Goal: Information Seeking & Learning: Learn about a topic

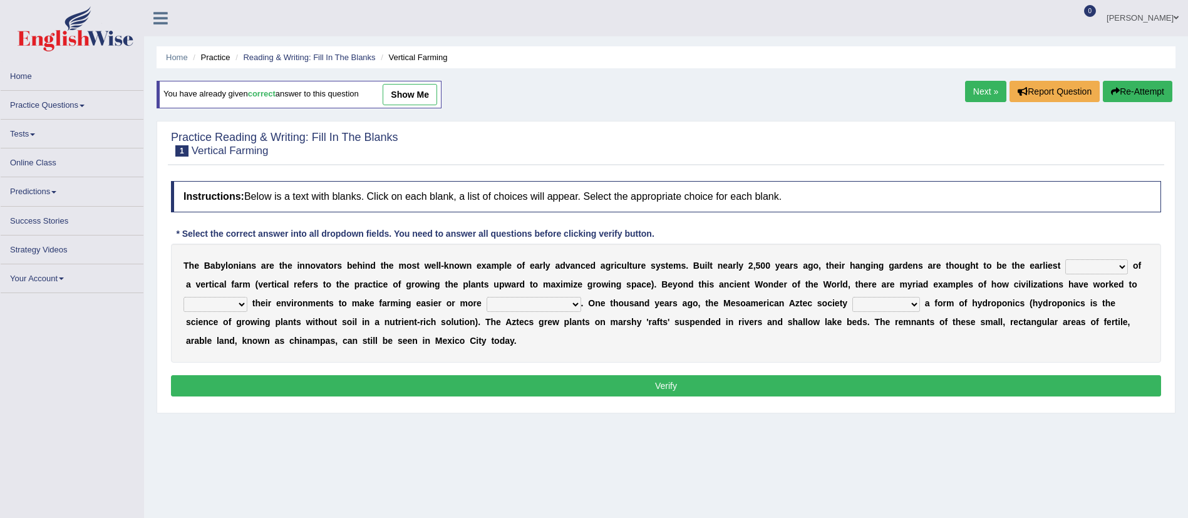
click at [74, 98] on link "Practice Questions" at bounding box center [72, 103] width 143 height 24
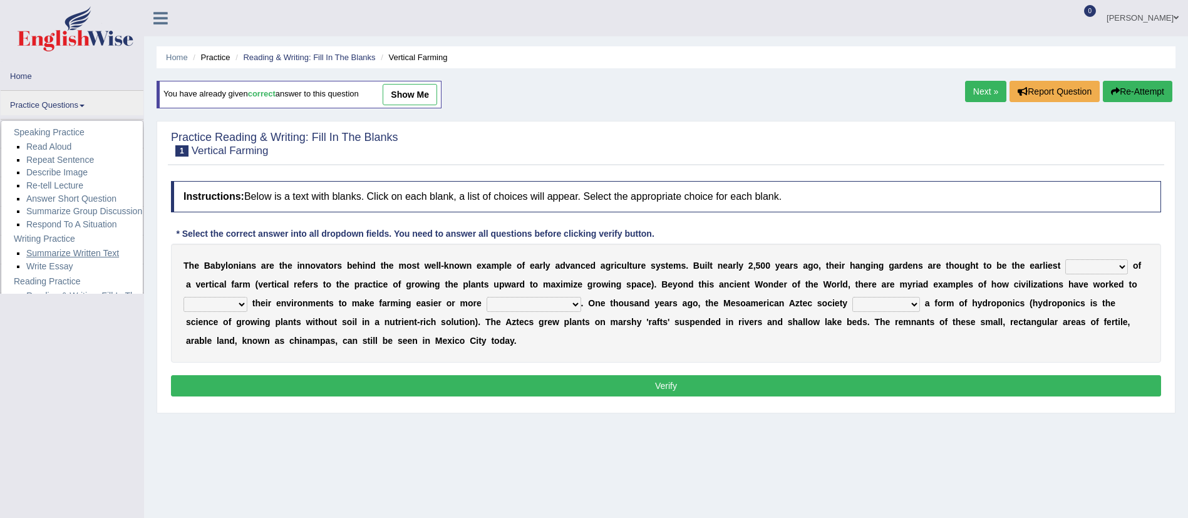
click at [83, 250] on link "Summarize Written Text" at bounding box center [72, 253] width 93 height 10
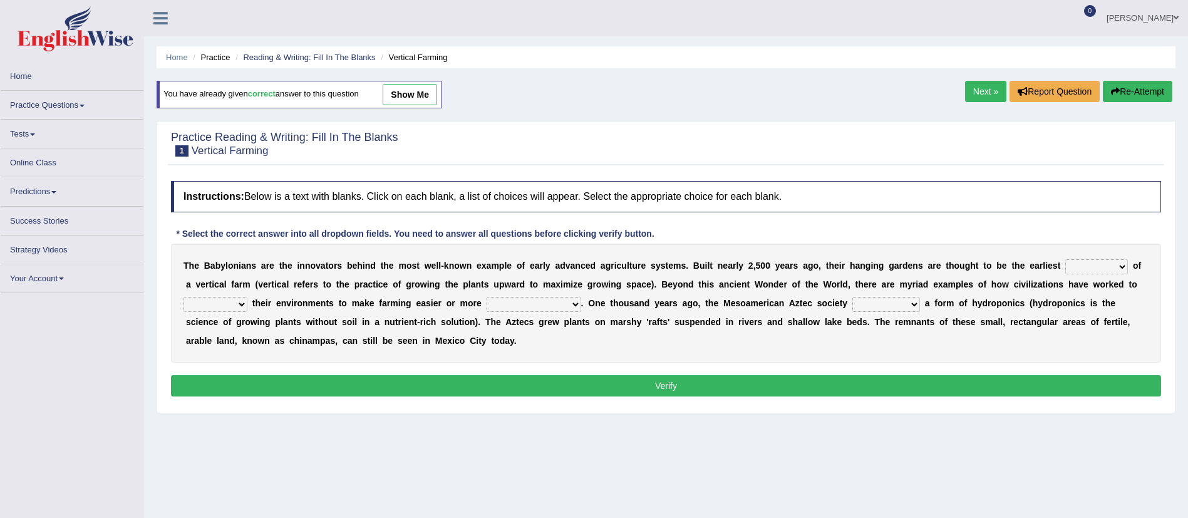
click at [58, 100] on link "Practice Questions" at bounding box center [72, 103] width 143 height 24
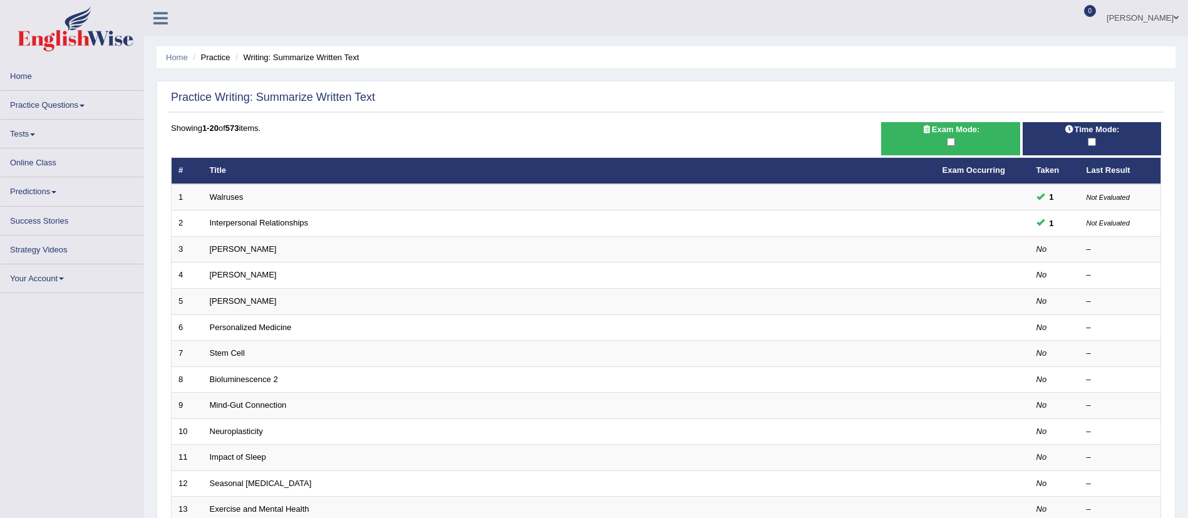
click at [70, 93] on link "Practice Questions" at bounding box center [72, 103] width 143 height 24
click at [82, 103] on link "Practice Questions" at bounding box center [72, 103] width 143 height 24
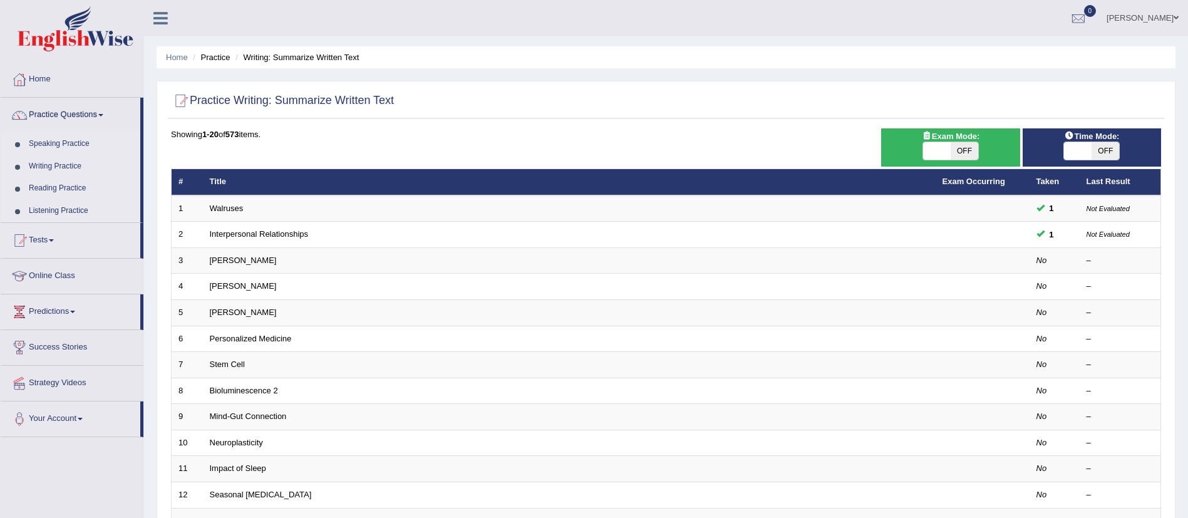
click at [61, 208] on link "Listening Practice" at bounding box center [81, 211] width 117 height 23
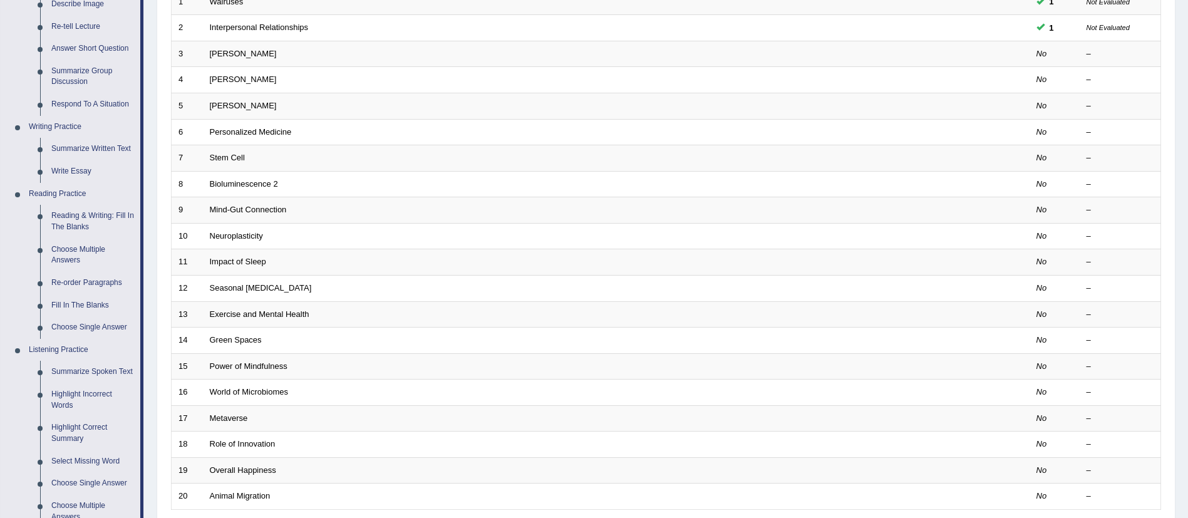
scroll to position [214, 0]
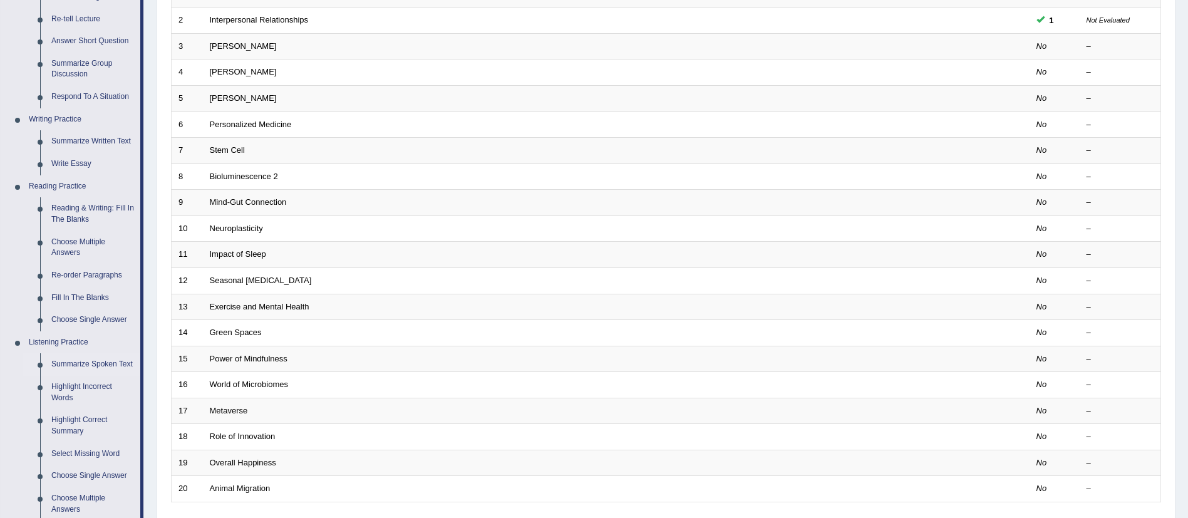
click at [93, 369] on link "Summarize Spoken Text" at bounding box center [93, 364] width 95 height 23
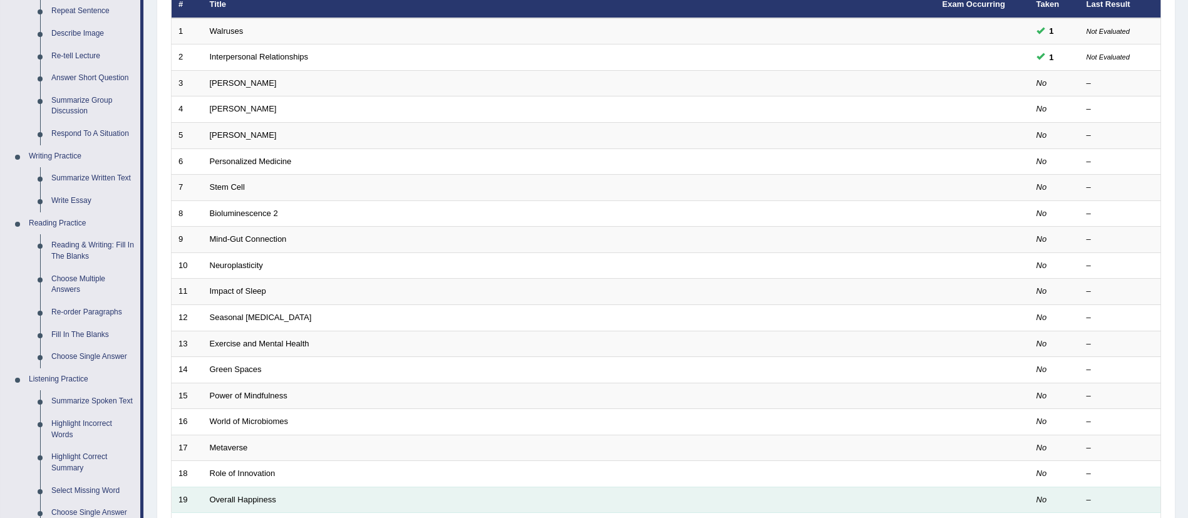
scroll to position [170, 0]
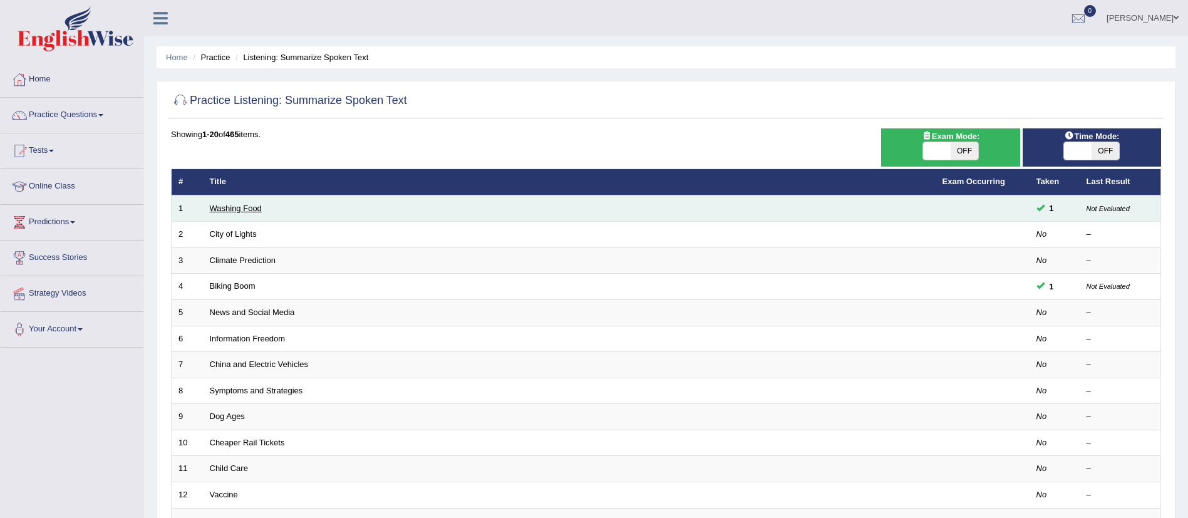
click at [237, 205] on link "Washing Food" at bounding box center [236, 207] width 52 height 9
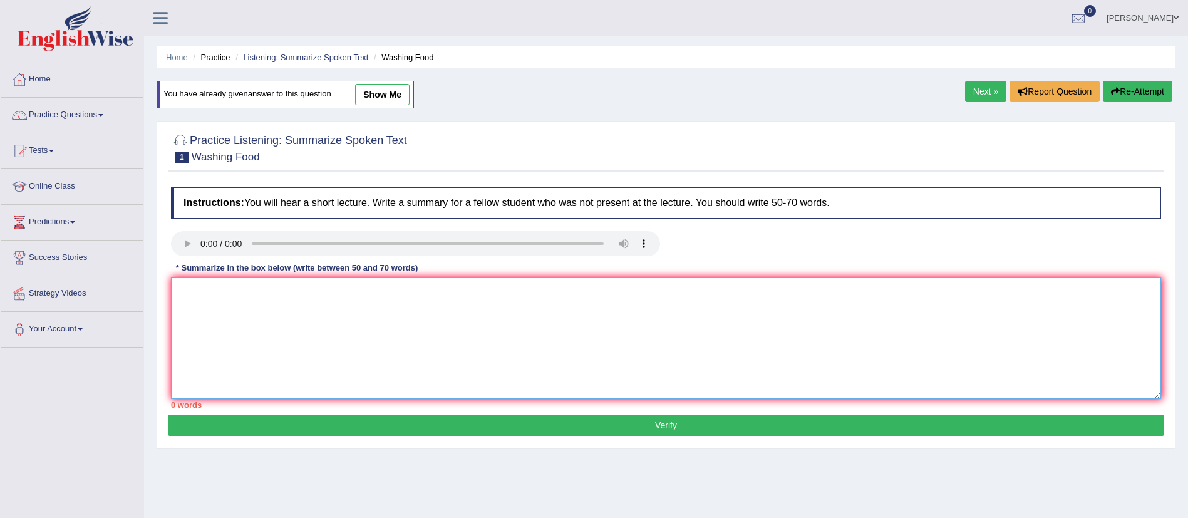
click at [269, 295] on textarea at bounding box center [666, 337] width 990 height 121
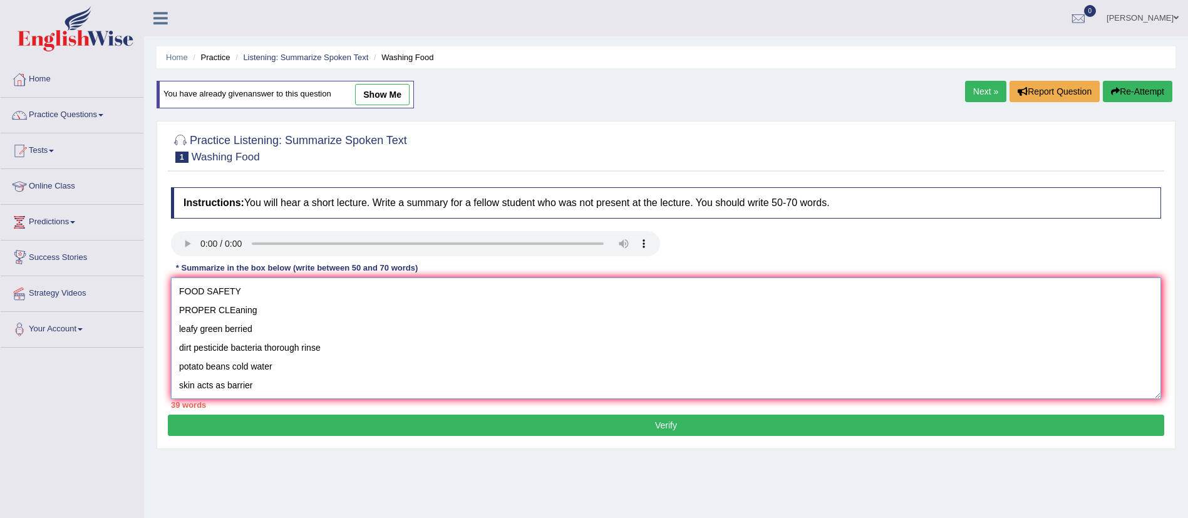
click at [178, 293] on textarea "FOOD SAFETY PROPER CLEaning leafy green berried dirt pesticide bacteria thoroug…" at bounding box center [666, 337] width 990 height 121
paste textarea "The speaker provided a comprehensive overview of [main topic], highlighting sev…"
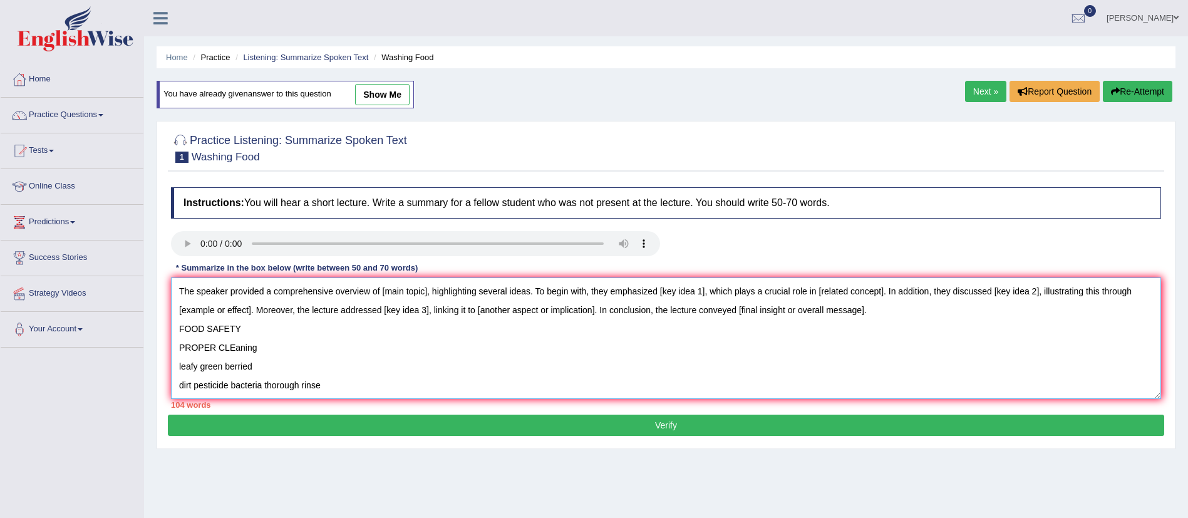
click at [427, 294] on textarea "The speaker provided a comprehensive overview of [main topic], highlighting sev…" at bounding box center [666, 337] width 990 height 121
drag, startPoint x: 704, startPoint y: 287, endPoint x: 657, endPoint y: 289, distance: 46.3
click at [657, 289] on textarea "The speaker provided a comprehensive overview of food safety, highlighting seve…" at bounding box center [666, 337] width 990 height 121
drag, startPoint x: 910, startPoint y: 287, endPoint x: 843, endPoint y: 287, distance: 67.0
click at [843, 287] on textarea "The speaker provided a comprehensive overview of food safety, highlighting seve…" at bounding box center [666, 337] width 990 height 121
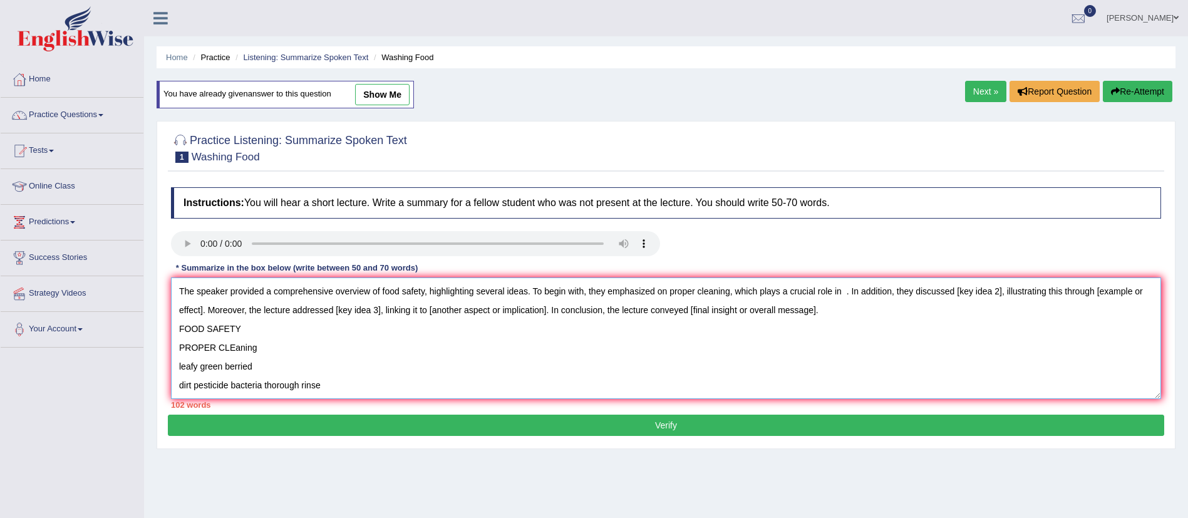
drag, startPoint x: 336, startPoint y: 382, endPoint x: 180, endPoint y: 378, distance: 156.6
click at [180, 378] on textarea "The speaker provided a comprehensive overview of food safety, highlighting seve…" at bounding box center [666, 337] width 990 height 121
click at [844, 292] on textarea "The speaker provided a comprehensive overview of food safety, highlighting seve…" at bounding box center [666, 337] width 990 height 121
paste textarea "dirt pesticide bacteria thorough rinse"
click at [903, 295] on textarea "The speaker provided a comprehensive overview of food safety, highlighting seve…" at bounding box center [666, 337] width 990 height 121
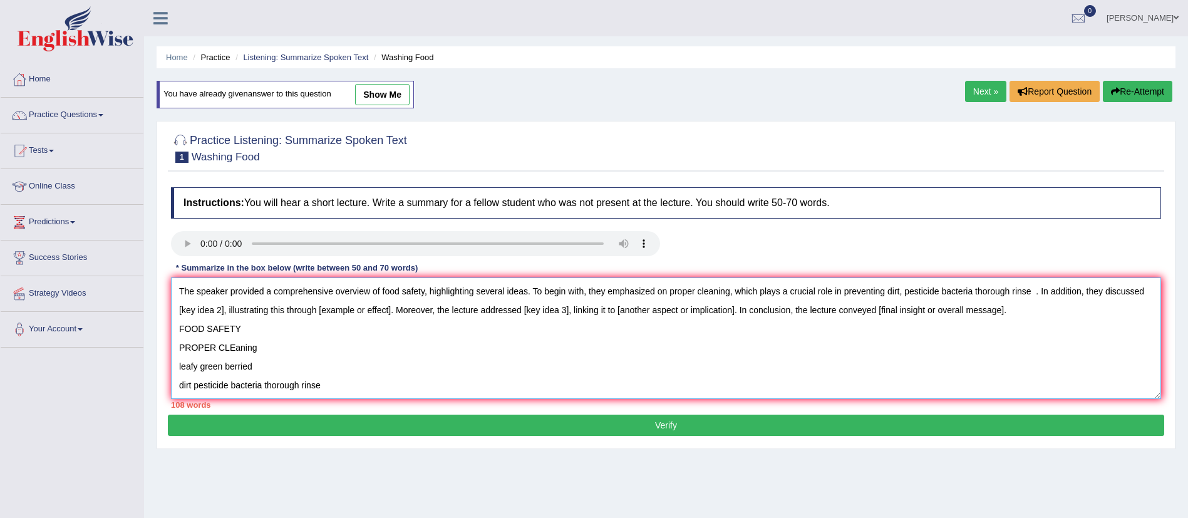
click at [935, 287] on textarea "The speaker provided a comprehensive overview of food safety, highlighting seve…" at bounding box center [666, 337] width 990 height 121
click at [1044, 297] on textarea "The speaker provided a comprehensive overview of food safety, highlighting seve…" at bounding box center [666, 337] width 990 height 121
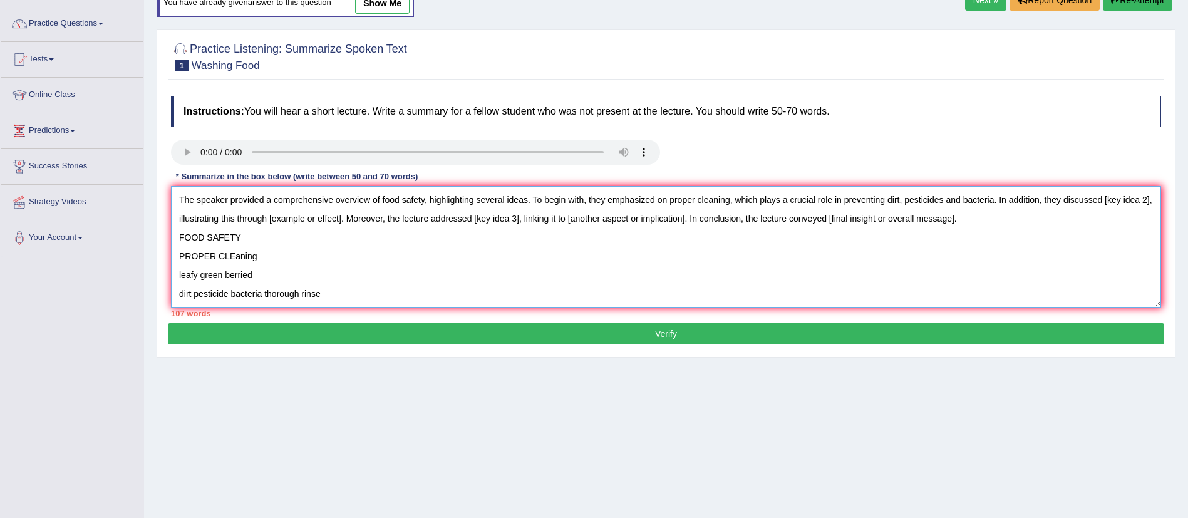
click at [403, 200] on textarea "The speaker provided a comprehensive overview of food safety, highlighting seve…" at bounding box center [666, 246] width 990 height 121
click at [736, 202] on textarea "The speaker provided a comprehensive overview of food safety, highlighting seve…" at bounding box center [666, 246] width 990 height 121
drag, startPoint x: 736, startPoint y: 202, endPoint x: 713, endPoint y: 202, distance: 22.5
click at [713, 202] on textarea "The speaker provided a comprehensive overview of food safety, highlighting seve…" at bounding box center [666, 246] width 990 height 121
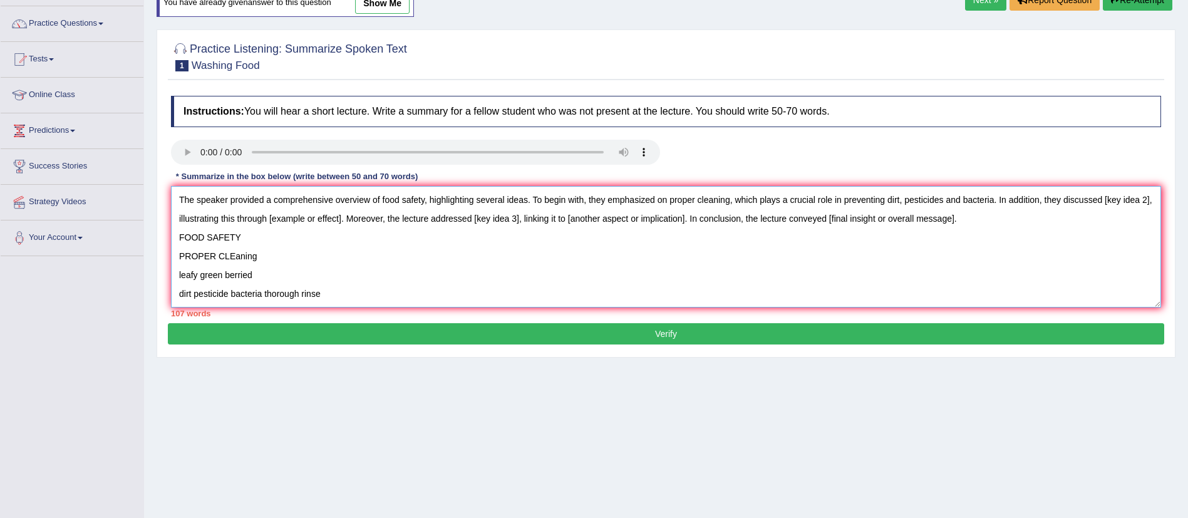
click at [712, 202] on textarea "The speaker provided a comprehensive overview of food safety, highlighting seve…" at bounding box center [666, 246] width 990 height 121
drag, startPoint x: 835, startPoint y: 199, endPoint x: 996, endPoint y: 198, distance: 160.9
click at [996, 198] on textarea "The speaker provided a comprehensive overview of food safety, highlighting seve…" at bounding box center [666, 246] width 990 height 121
click at [980, 206] on textarea "The speaker provided a comprehensive overview of food safety, highlighting seve…" at bounding box center [666, 246] width 990 height 121
click at [993, 202] on textarea "The speaker provided a comprehensive overview of food safety, highlighting seve…" at bounding box center [666, 246] width 990 height 121
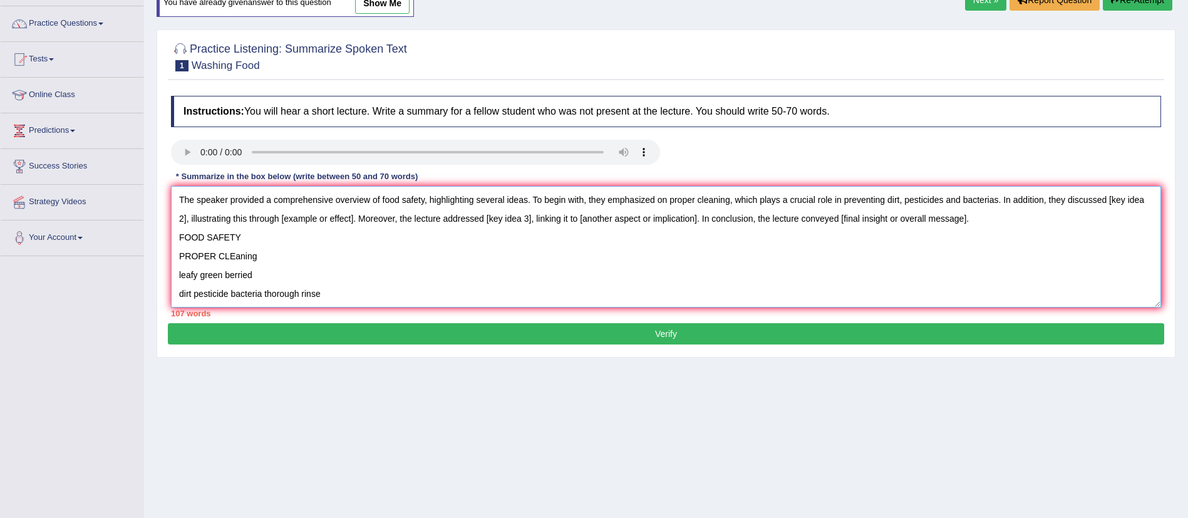
drag, startPoint x: 1107, startPoint y: 202, endPoint x: 207, endPoint y: 224, distance: 901.2
click at [207, 224] on textarea "The speaker provided a comprehensive overview of food safety, highlighting seve…" at bounding box center [666, 246] width 990 height 121
drag, startPoint x: 342, startPoint y: 295, endPoint x: 180, endPoint y: 239, distance: 171.1
click at [180, 239] on textarea "The speaker provided a comprehensive overview of food safety, highlighting seve…" at bounding box center [666, 246] width 990 height 121
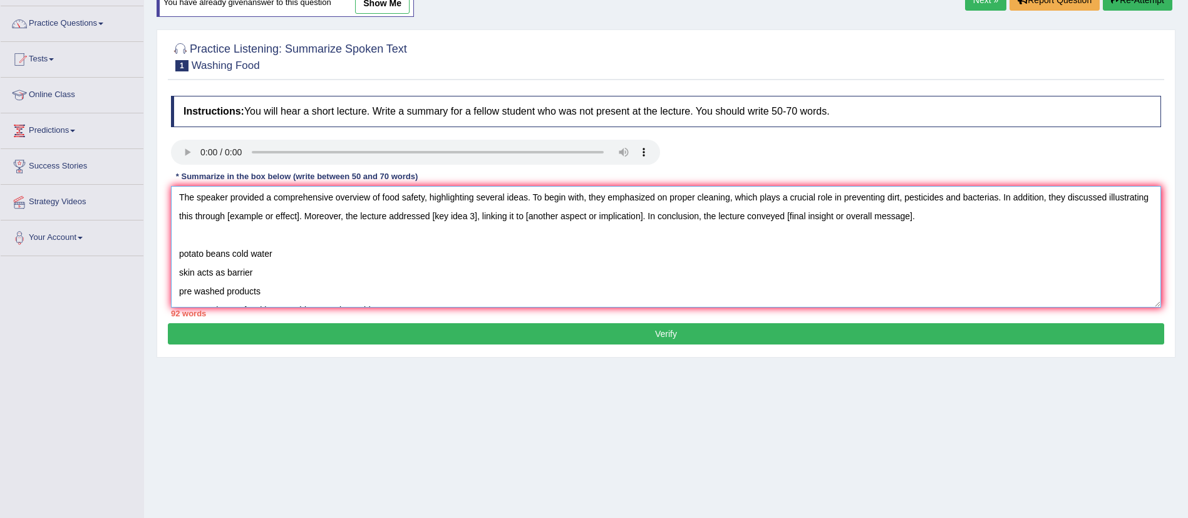
drag, startPoint x: 298, startPoint y: 254, endPoint x: 179, endPoint y: 247, distance: 119.2
click at [179, 247] on textarea "The speaker provided a comprehensive overview of food safety, highlighting seve…" at bounding box center [666, 246] width 990 height 121
click at [1116, 197] on textarea "The speaker provided a comprehensive overview of food safety, highlighting seve…" at bounding box center [666, 246] width 990 height 121
paste textarea "potato beans cold water"
click at [204, 222] on textarea "The speaker provided a comprehensive overview of food safety, highlighting seve…" at bounding box center [666, 246] width 990 height 121
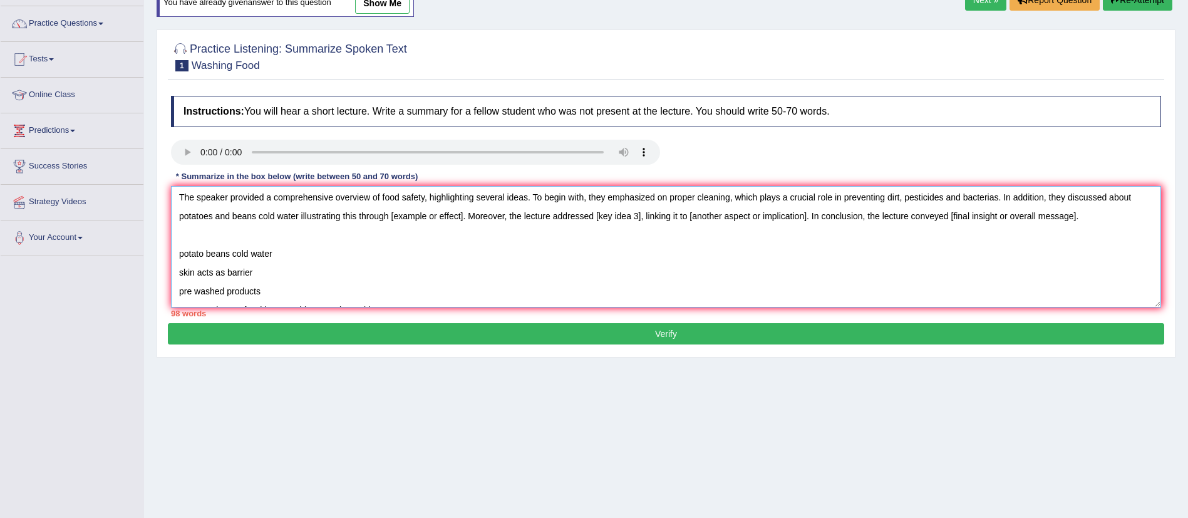
click at [263, 217] on textarea "The speaker provided a comprehensive overview of food safety, highlighting seve…" at bounding box center [666, 246] width 990 height 121
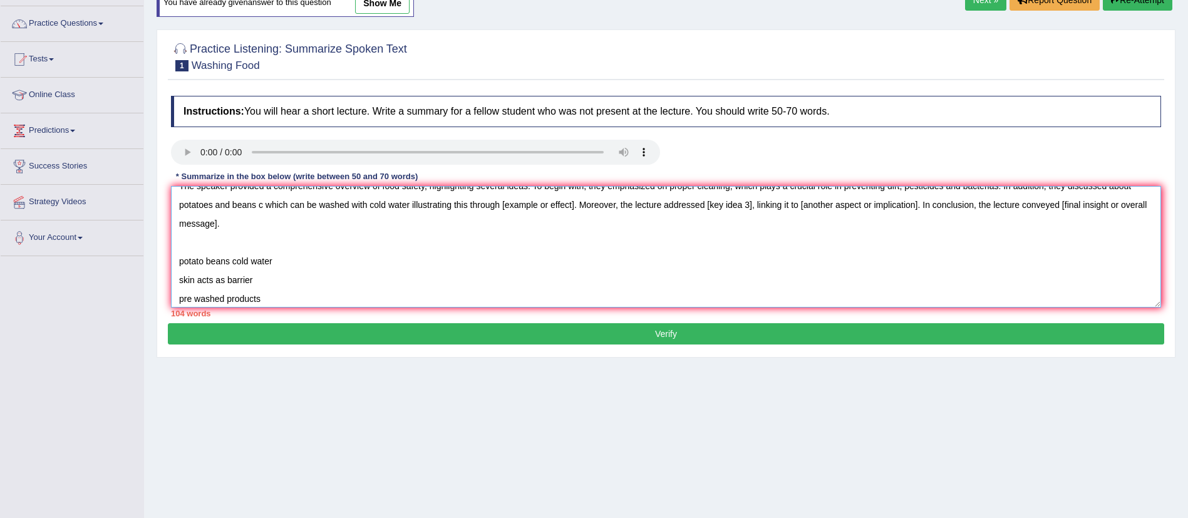
scroll to position [15, 0]
drag, startPoint x: 264, startPoint y: 279, endPoint x: 176, endPoint y: 262, distance: 90.0
click at [176, 262] on textarea "The speaker provided a comprehensive overview of food safety, highlighting seve…" at bounding box center [666, 246] width 990 height 121
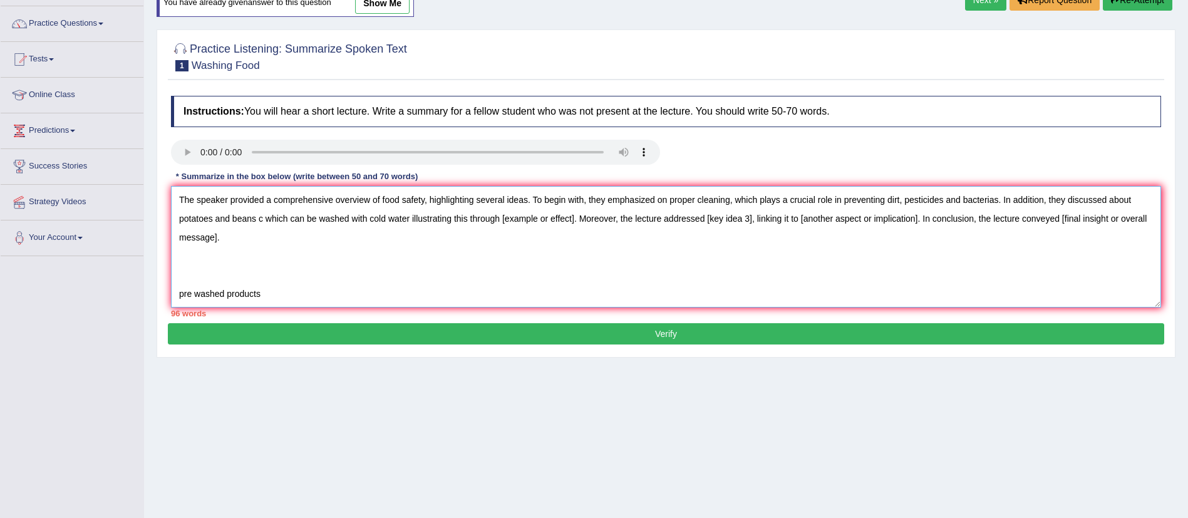
scroll to position [1, 0]
drag, startPoint x: 576, startPoint y: 208, endPoint x: 501, endPoint y: 221, distance: 75.7
click at [501, 221] on textarea "The speaker provided a comprehensive overview of food safety, highlighting seve…" at bounding box center [666, 246] width 990 height 121
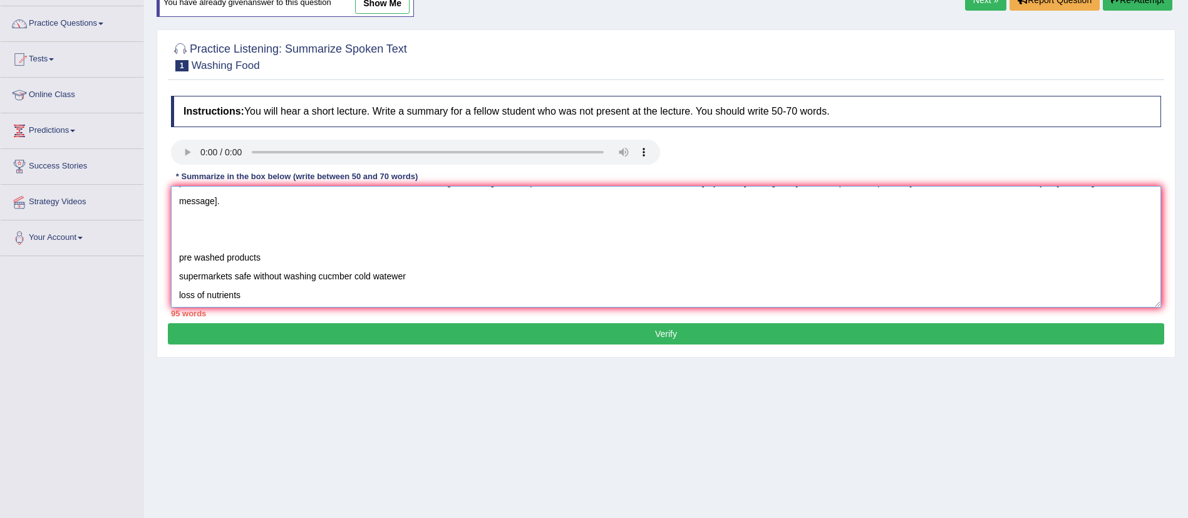
scroll to position [38, 0]
drag, startPoint x: 238, startPoint y: 268, endPoint x: 176, endPoint y: 270, distance: 62.0
click at [176, 270] on textarea "The speaker provided a comprehensive overview of food safety, highlighting seve…" at bounding box center [666, 246] width 990 height 121
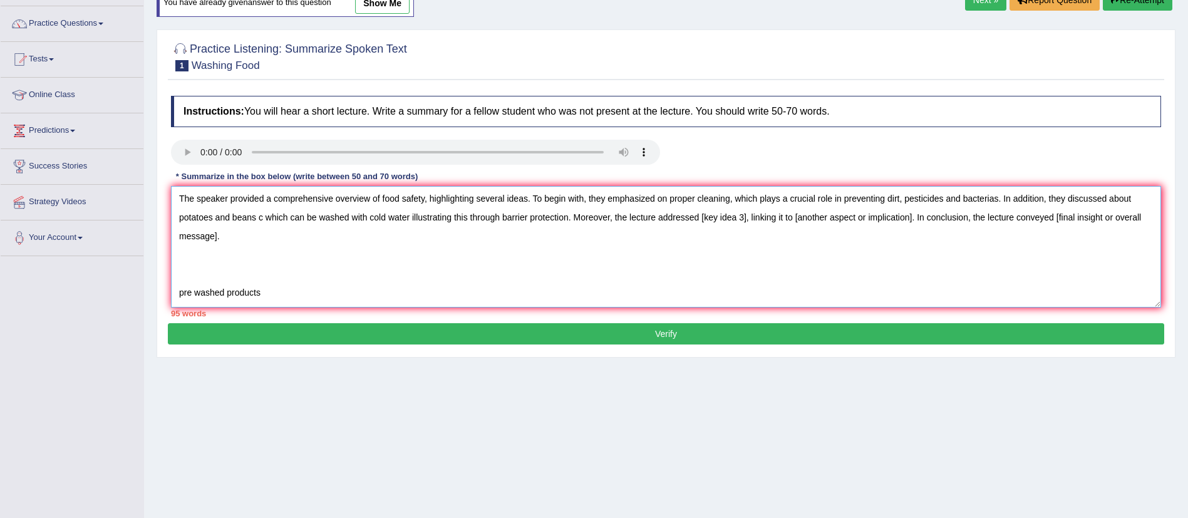
scroll to position [1, 0]
drag, startPoint x: 748, startPoint y: 221, endPoint x: 702, endPoint y: 213, distance: 47.0
click at [702, 213] on textarea "The speaker provided a comprehensive overview of food safety, highlighting seve…" at bounding box center [666, 246] width 990 height 121
paste textarea "supermarkets s"
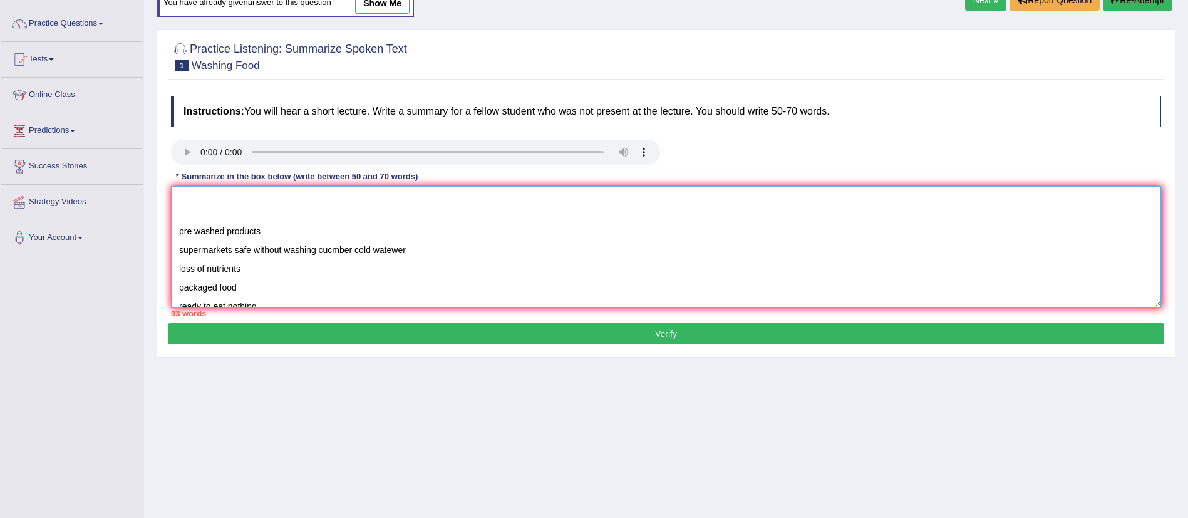
scroll to position [75, 0]
drag, startPoint x: 244, startPoint y: 275, endPoint x: 178, endPoint y: 274, distance: 66.4
click at [178, 274] on textarea "The speaker provided a comprehensive overview of food safety, highlighting seve…" at bounding box center [666, 246] width 990 height 121
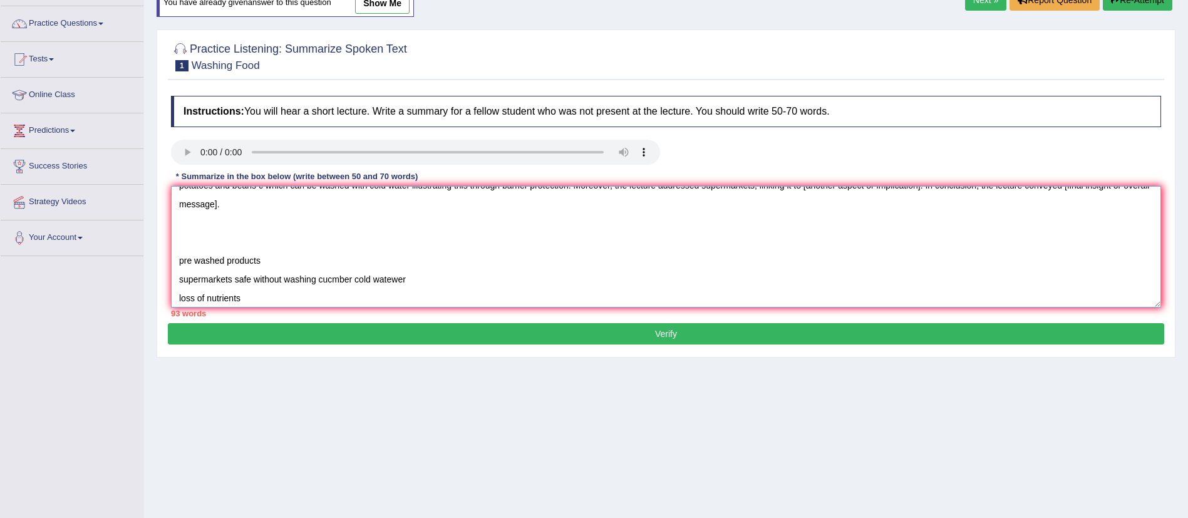
scroll to position [0, 0]
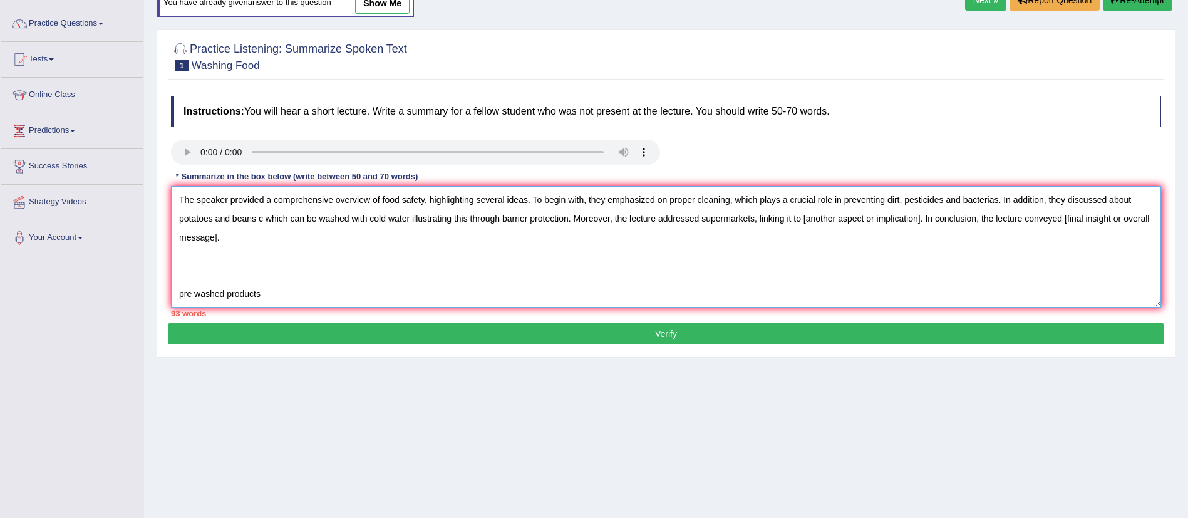
drag, startPoint x: 922, startPoint y: 218, endPoint x: 806, endPoint y: 222, distance: 116.5
click at [806, 222] on textarea "The speaker provided a comprehensive overview of food safety, highlighting seve…" at bounding box center [666, 246] width 990 height 121
paste textarea "packaged food"
drag, startPoint x: 1006, startPoint y: 225, endPoint x: 1142, endPoint y: 229, distance: 135.9
click at [1142, 229] on textarea "The speaker provided a comprehensive overview of food safety, highlighting seve…" at bounding box center [666, 246] width 990 height 121
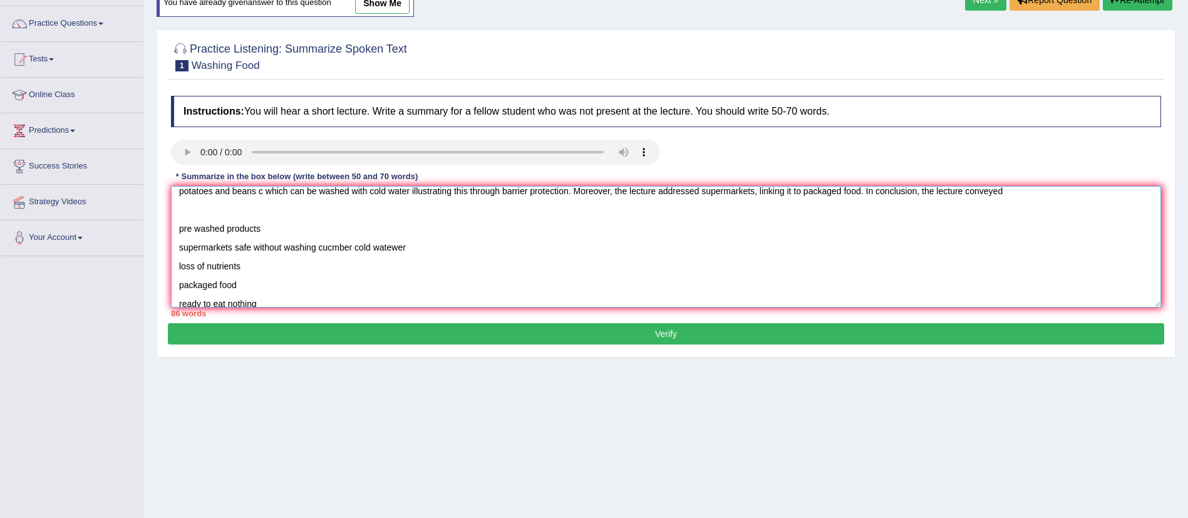
scroll to position [38, 0]
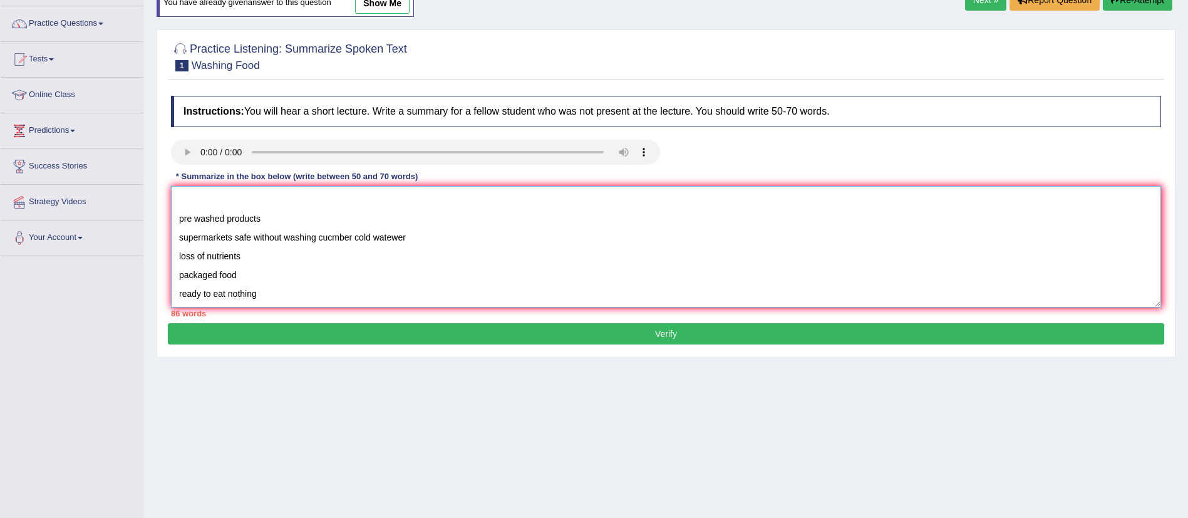
drag, startPoint x: 274, startPoint y: 293, endPoint x: 177, endPoint y: 217, distance: 123.6
click at [177, 217] on textarea "The speaker provided a comprehensive overview of food safety, highlighting seve…" at bounding box center [666, 246] width 990 height 121
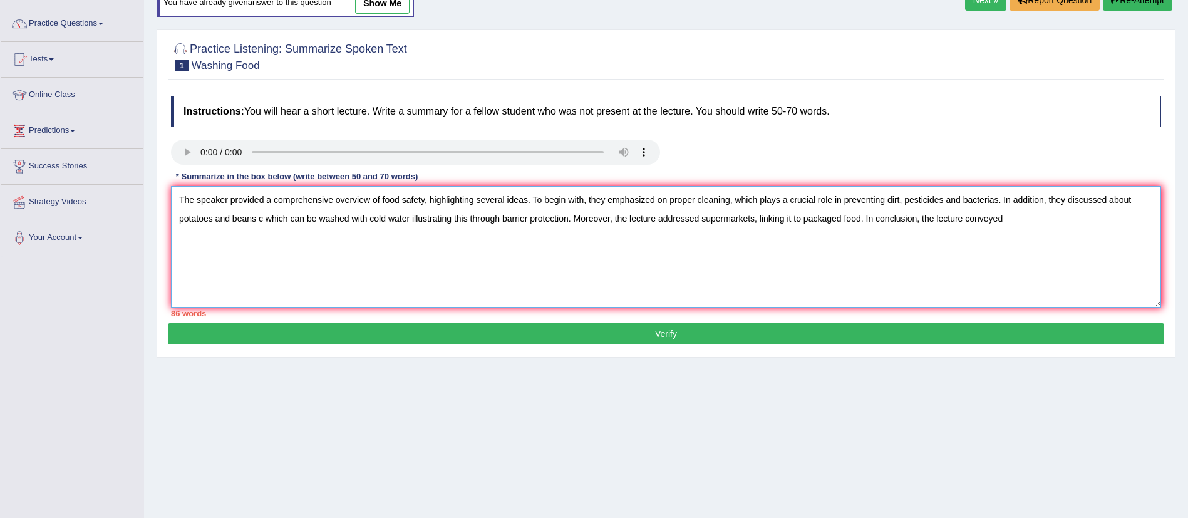
scroll to position [0, 0]
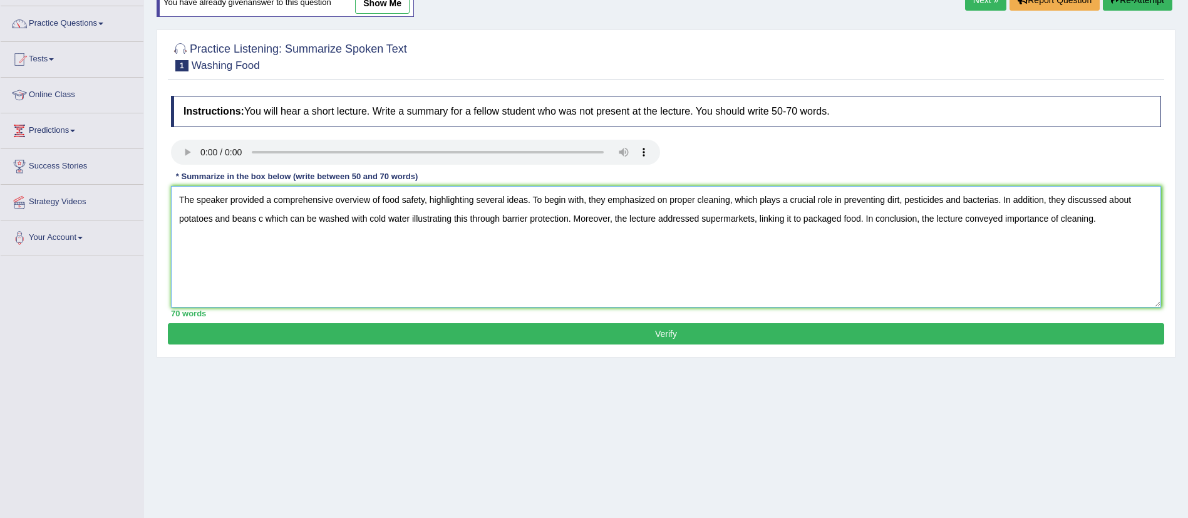
type textarea "The speaker provided a comprehensive overview of food safety, highlighting seve…"
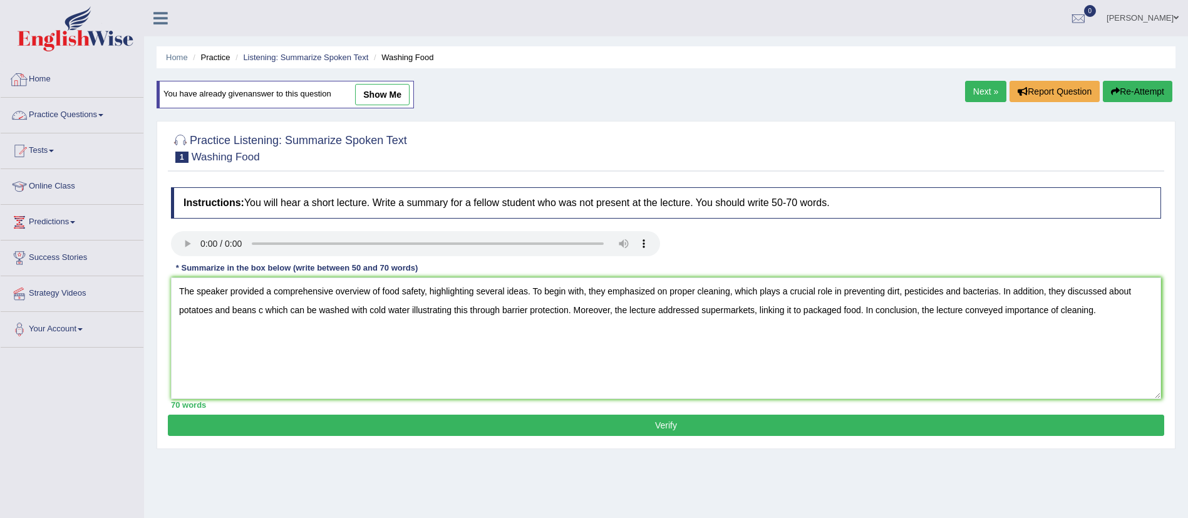
click at [90, 107] on link "Practice Questions" at bounding box center [72, 113] width 143 height 31
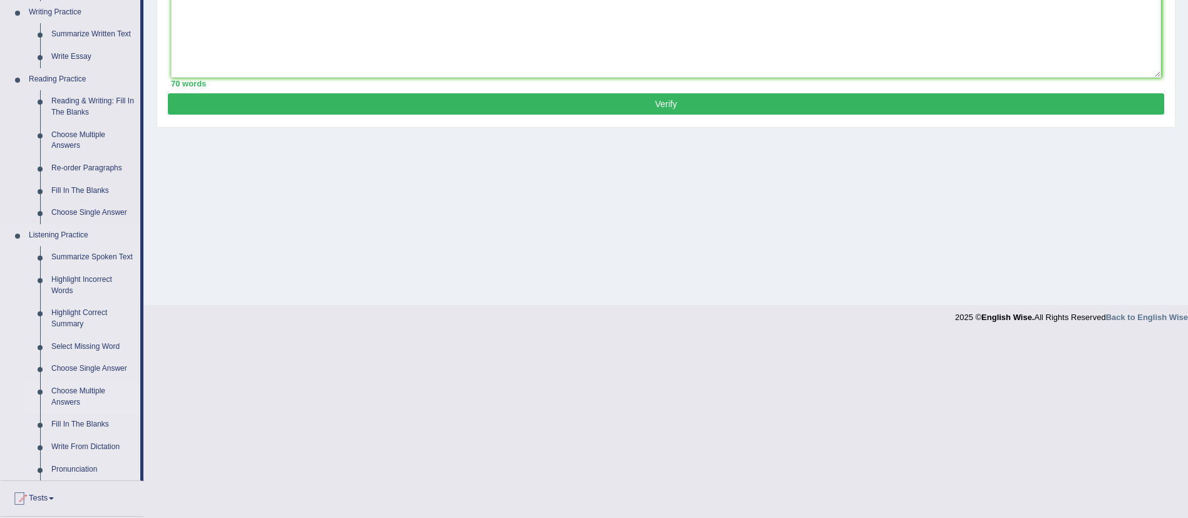
scroll to position [328, 0]
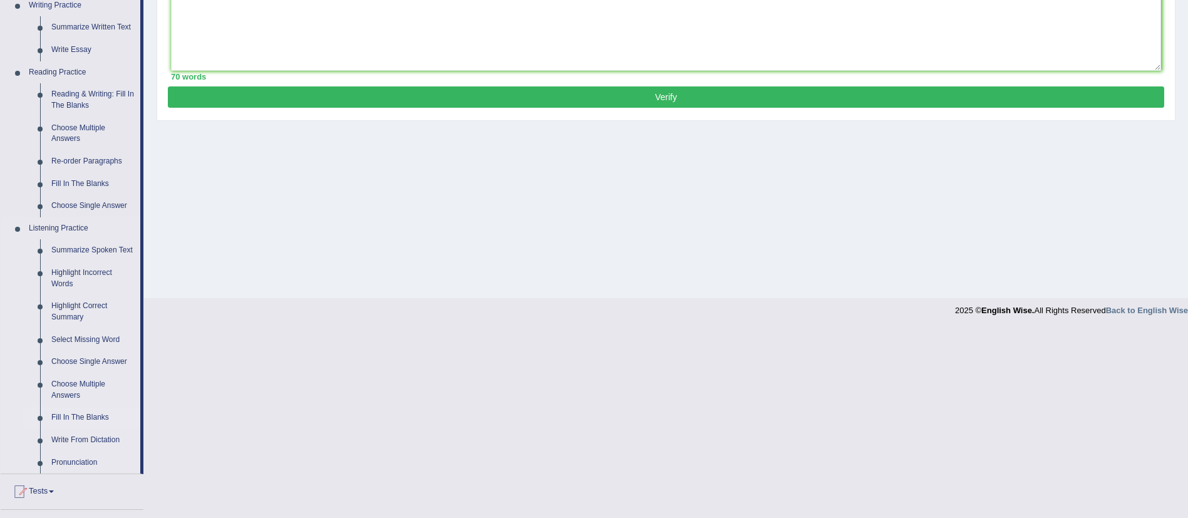
click at [88, 410] on link "Fill In The Blanks" at bounding box center [93, 417] width 95 height 23
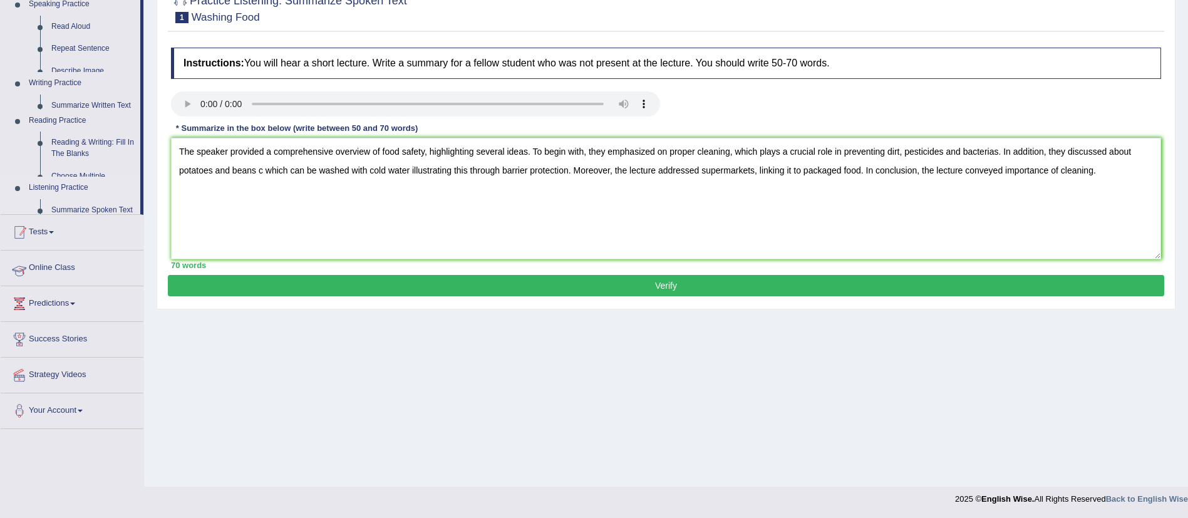
scroll to position [140, 0]
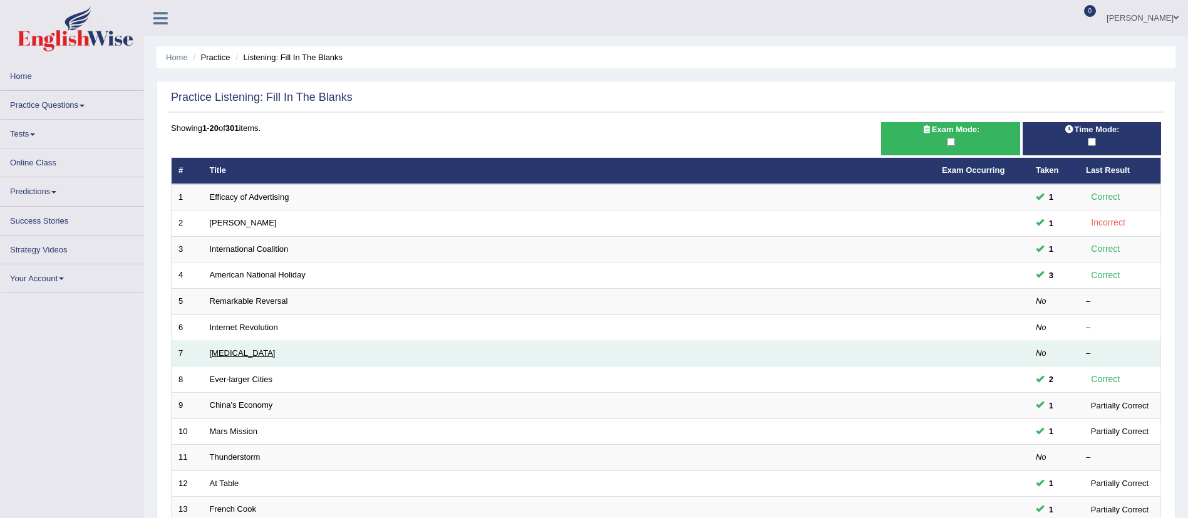
click at [213, 349] on link "Polio" at bounding box center [243, 352] width 66 height 9
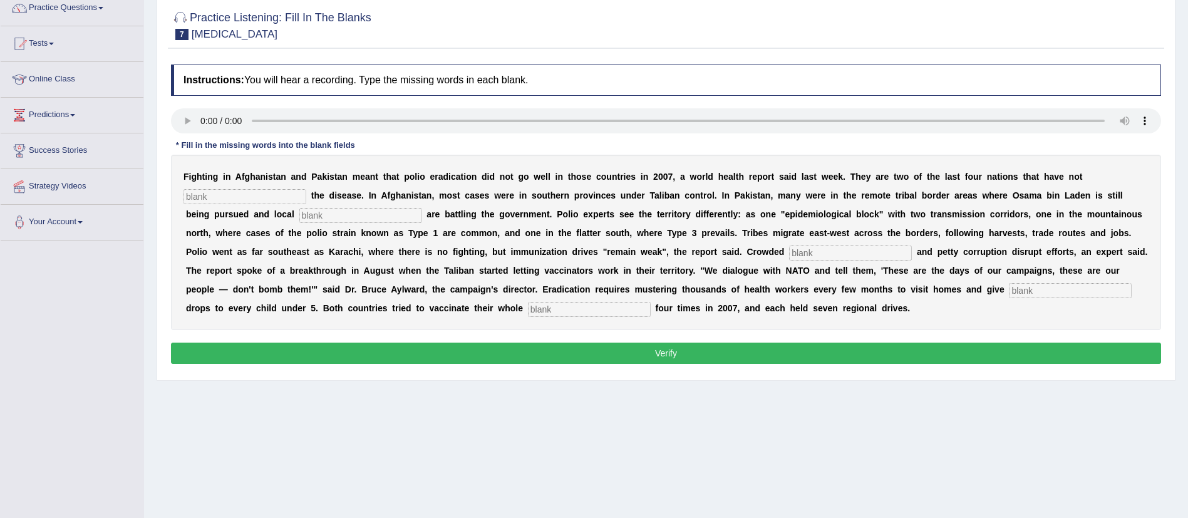
scroll to position [109, 0]
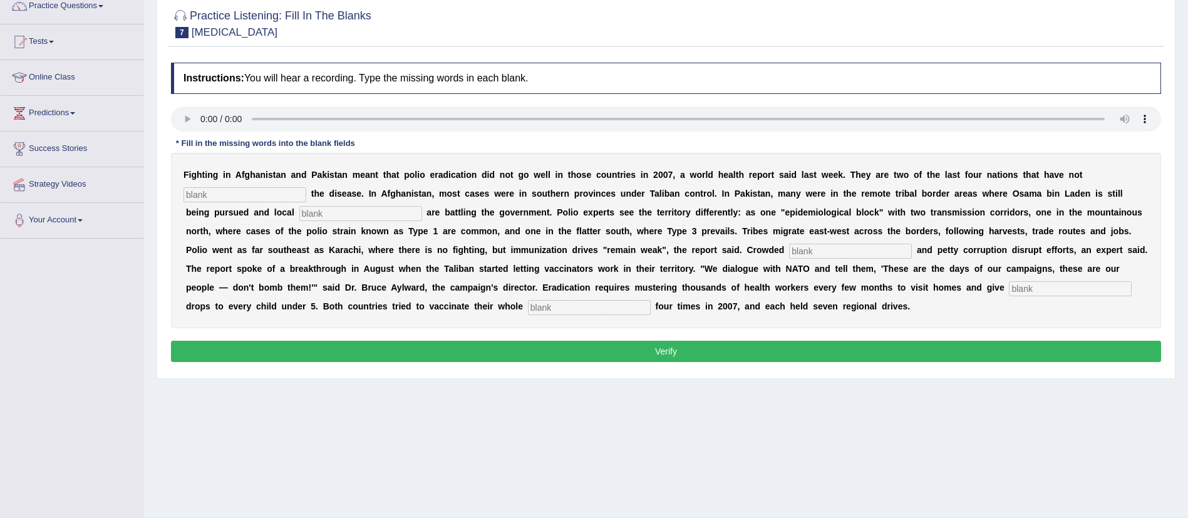
click at [232, 198] on input "text" at bounding box center [244, 194] width 123 height 15
type input "AAAA"
click at [381, 217] on input "C" at bounding box center [360, 213] width 123 height 15
type input "CCCCCCCCC"
click at [836, 253] on input "text" at bounding box center [850, 251] width 123 height 15
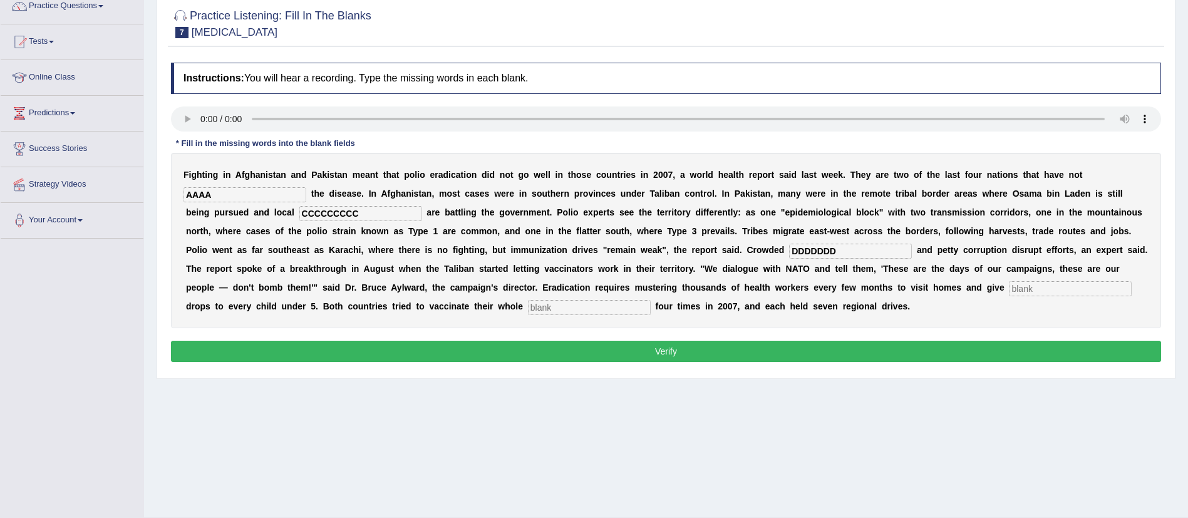
type input "DDDDDDD"
click at [1022, 287] on input "text" at bounding box center [1070, 288] width 123 height 15
type input "DDDDDD"
click at [619, 305] on input "D" at bounding box center [589, 307] width 123 height 15
type input "DDDDDDDD"
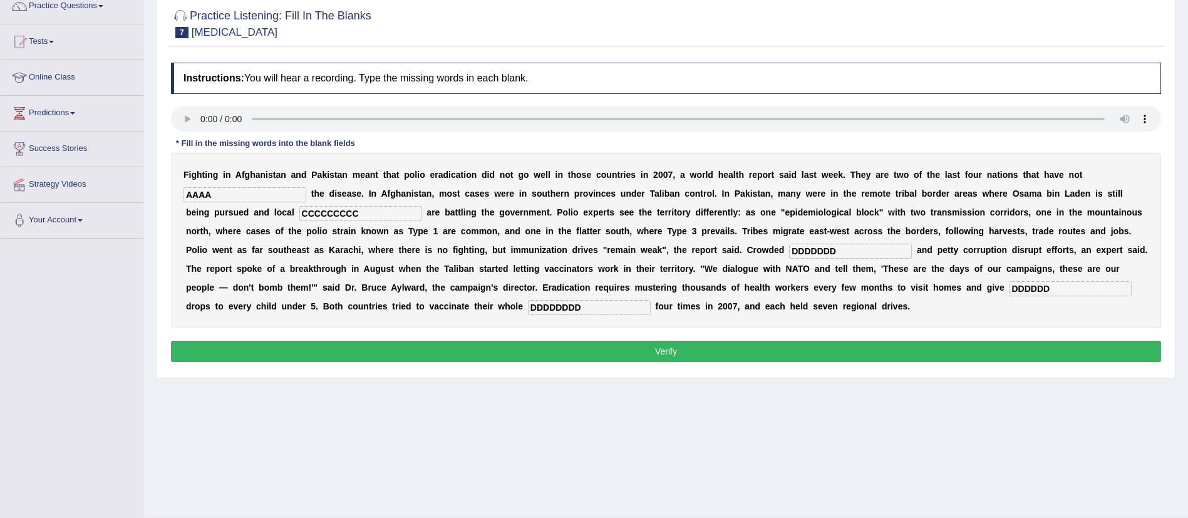
click at [786, 360] on button "Verify" at bounding box center [666, 351] width 990 height 21
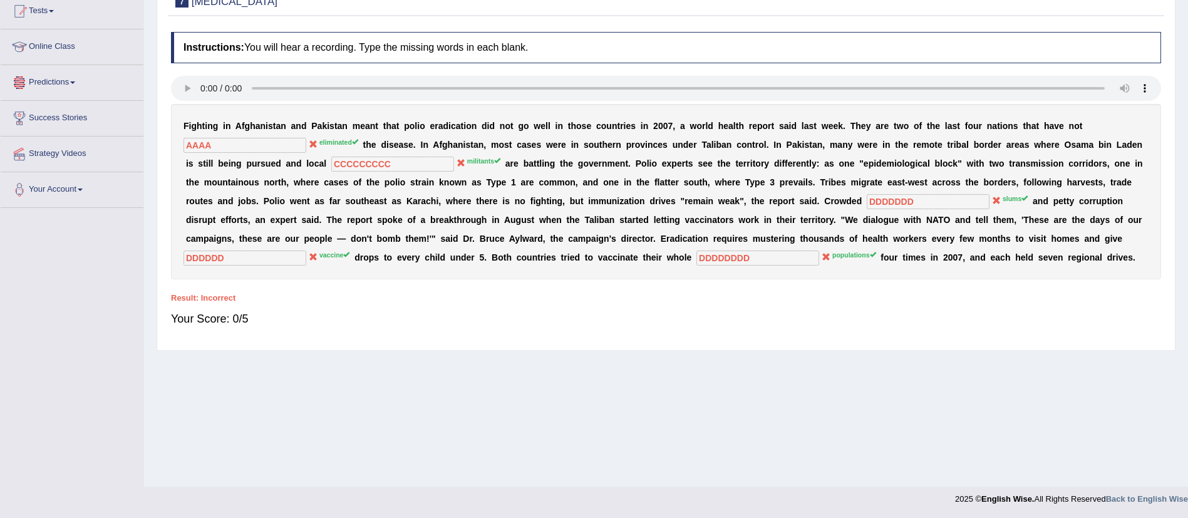
scroll to position [0, 0]
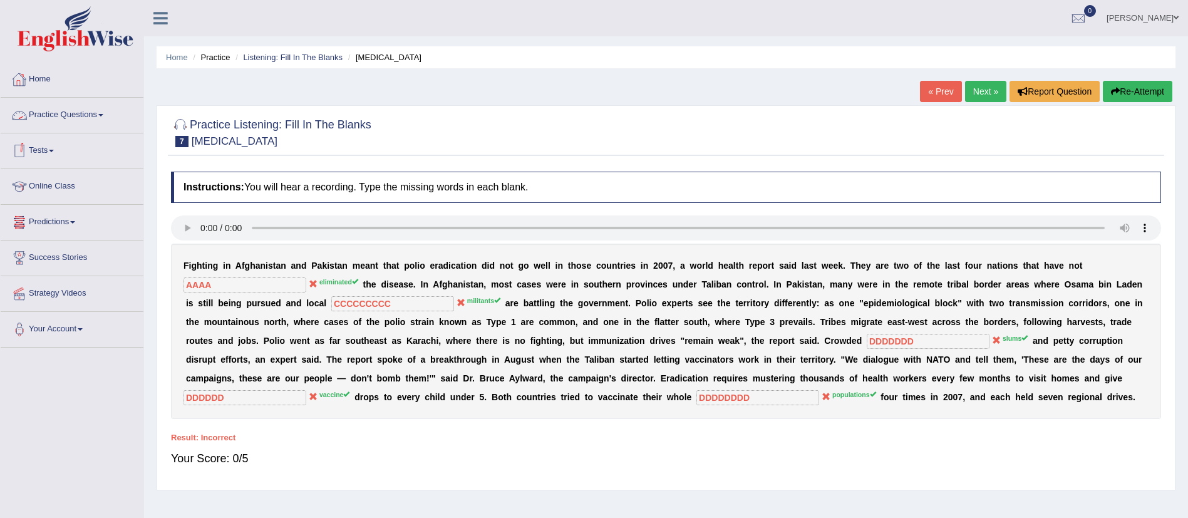
click at [80, 105] on link "Practice Questions" at bounding box center [72, 113] width 143 height 31
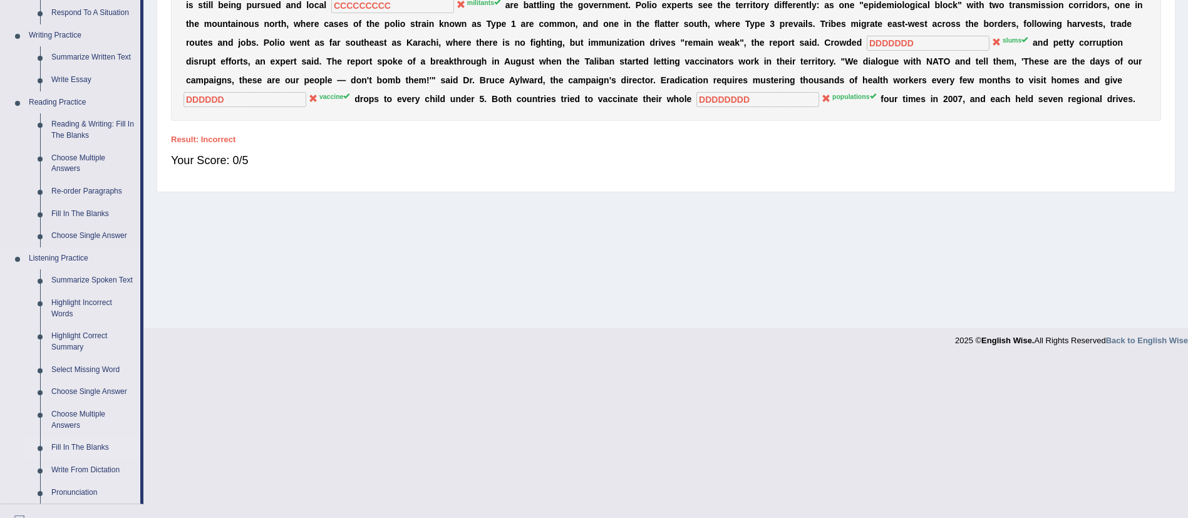
scroll to position [345, 0]
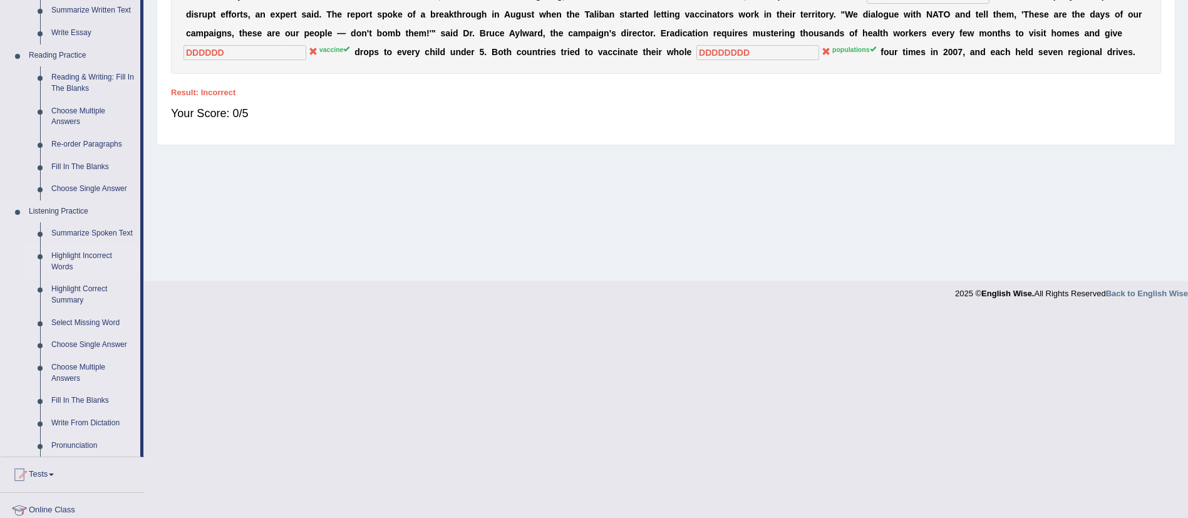
click at [74, 250] on link "Highlight Incorrect Words" at bounding box center [93, 261] width 95 height 33
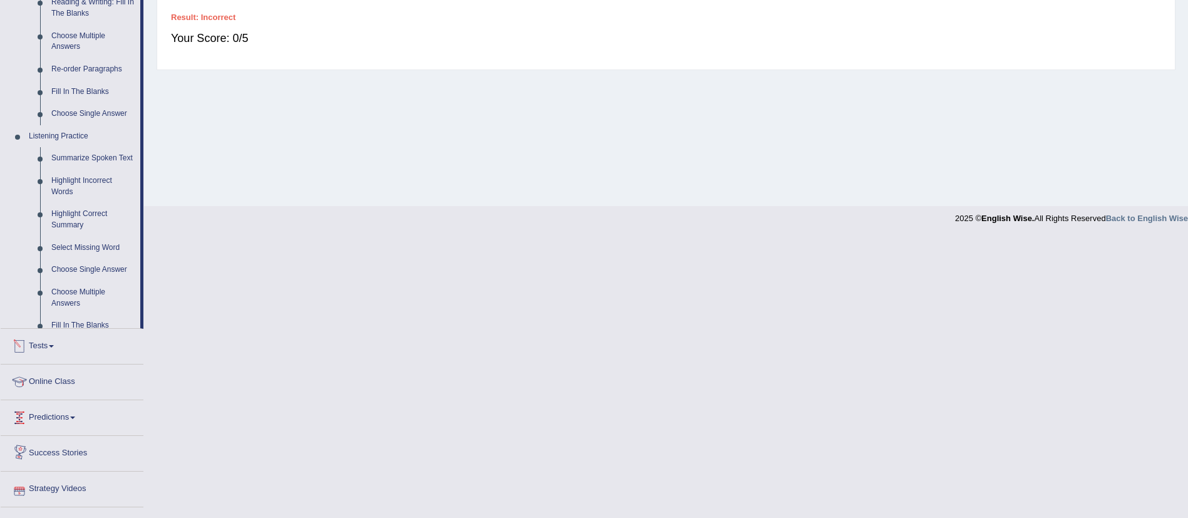
scroll to position [483, 0]
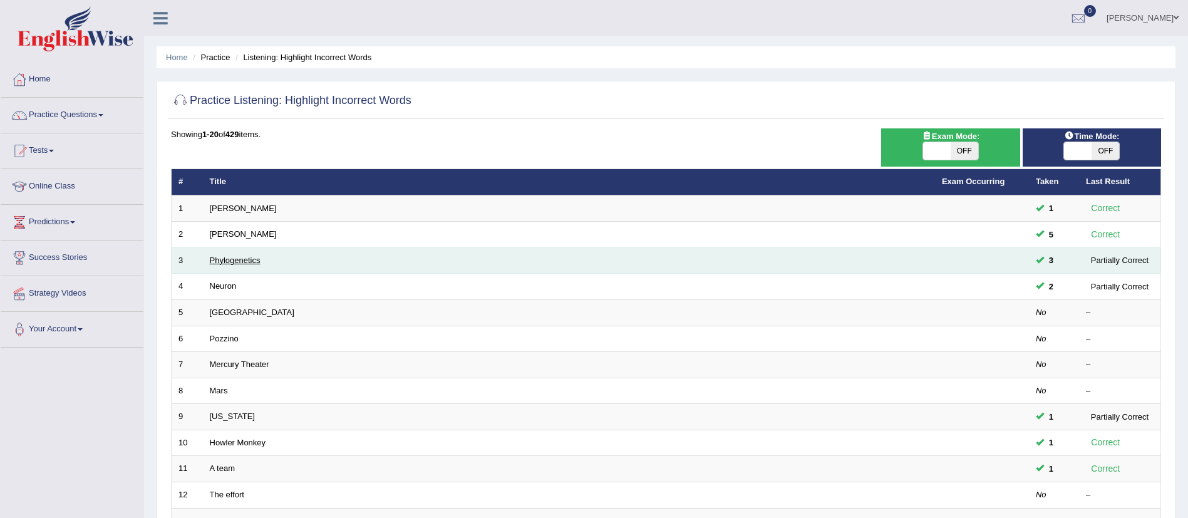
click at [237, 260] on link "Phylogenetics" at bounding box center [235, 259] width 51 height 9
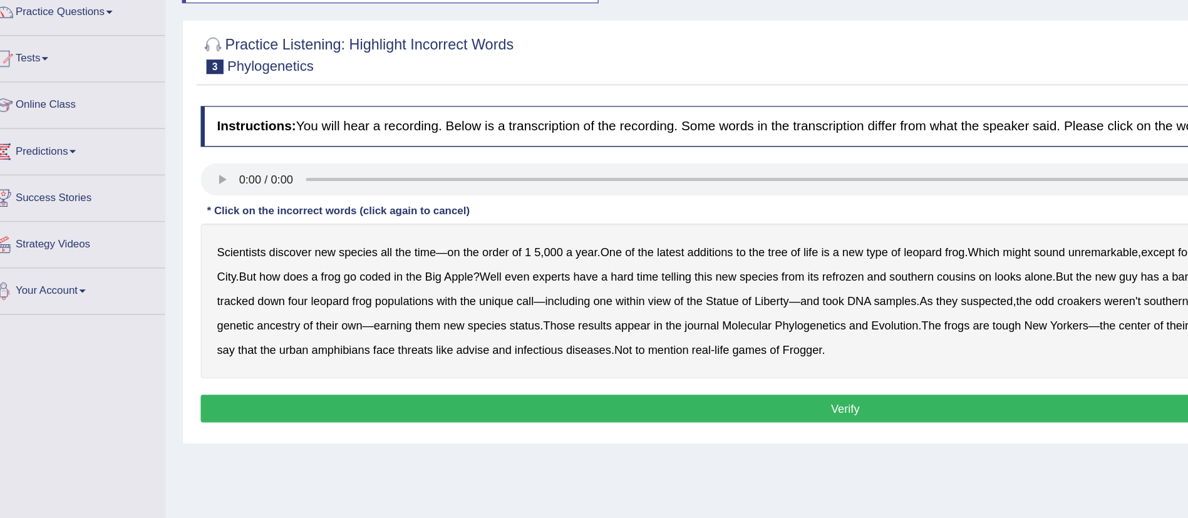
click at [293, 316] on b "coded" at bounding box center [305, 318] width 24 height 10
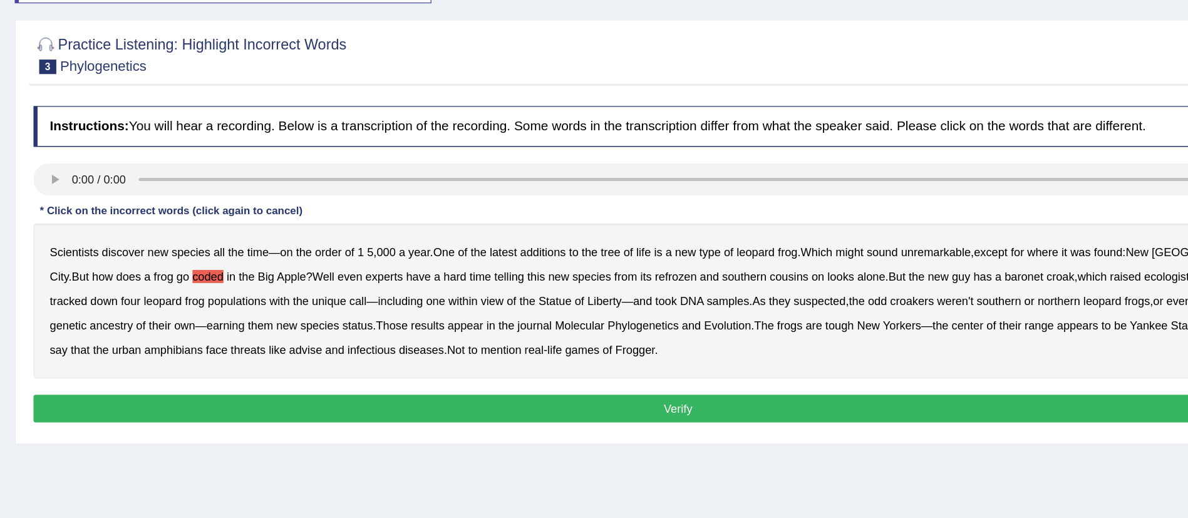
click at [648, 313] on b "refrozen" at bounding box center [664, 318] width 32 height 10
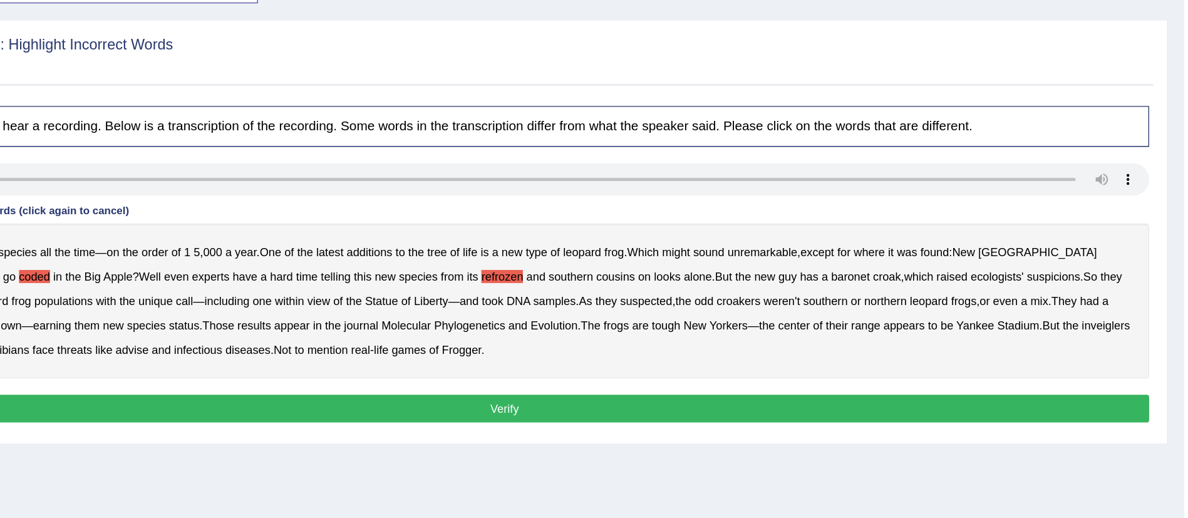
click at [917, 319] on b "baronet" at bounding box center [931, 318] width 29 height 10
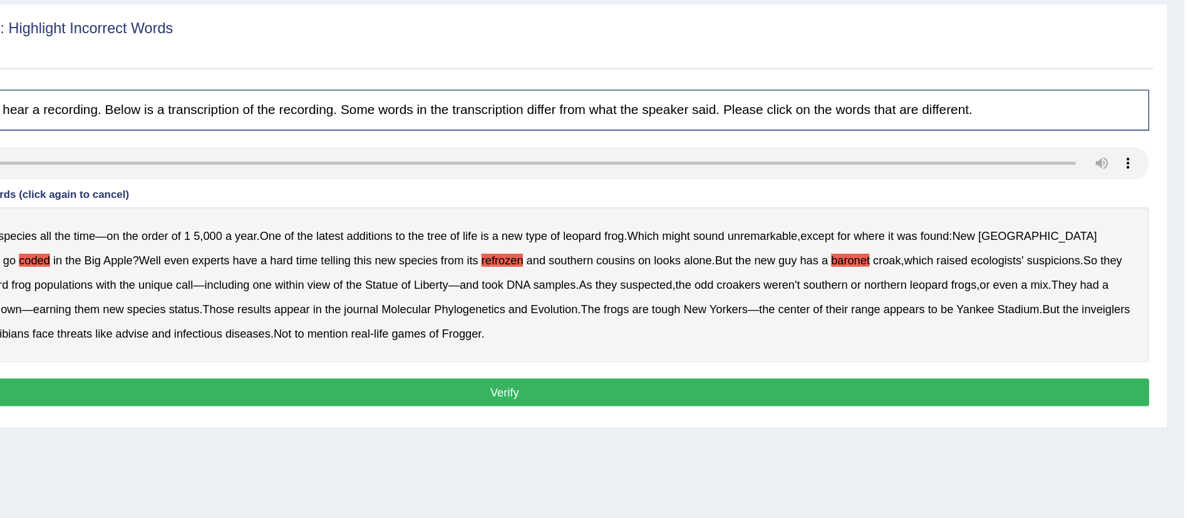
click at [1109, 352] on b "inveiglers" at bounding box center [1127, 356] width 37 height 10
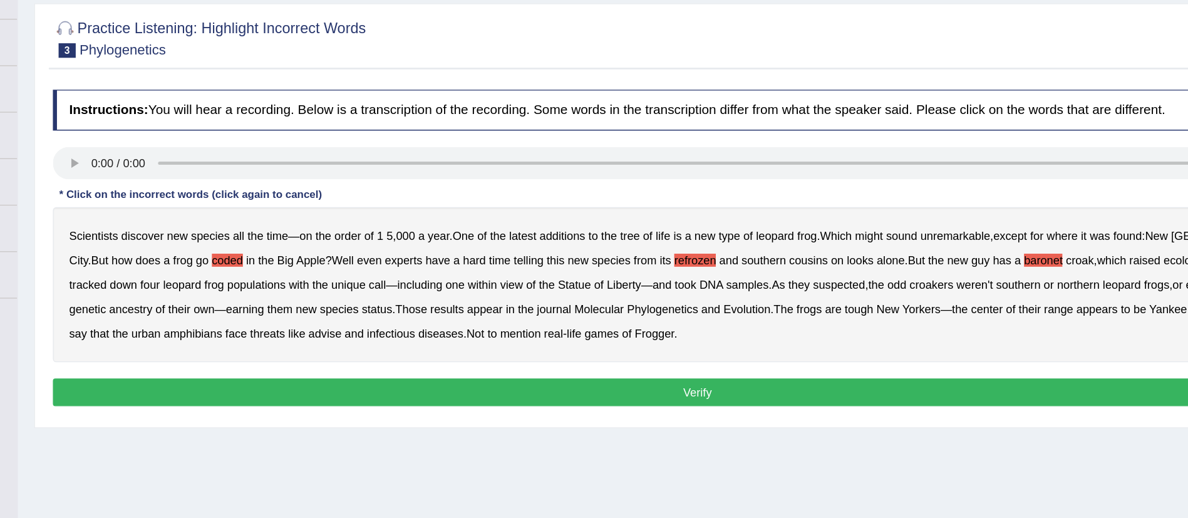
click at [367, 371] on b "advise" at bounding box center [379, 374] width 25 height 10
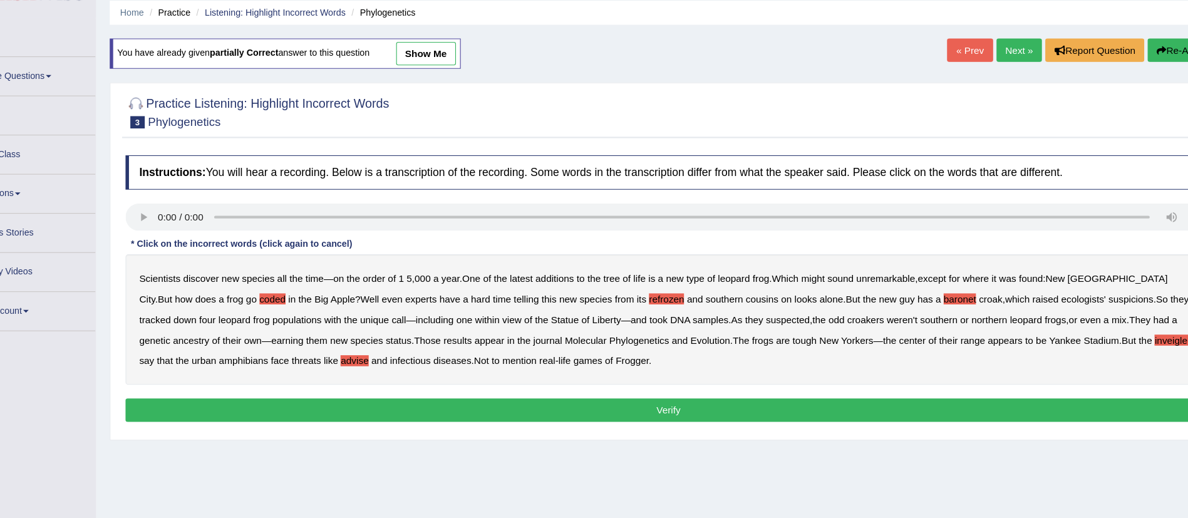
click at [677, 414] on button "Verify" at bounding box center [666, 419] width 990 height 21
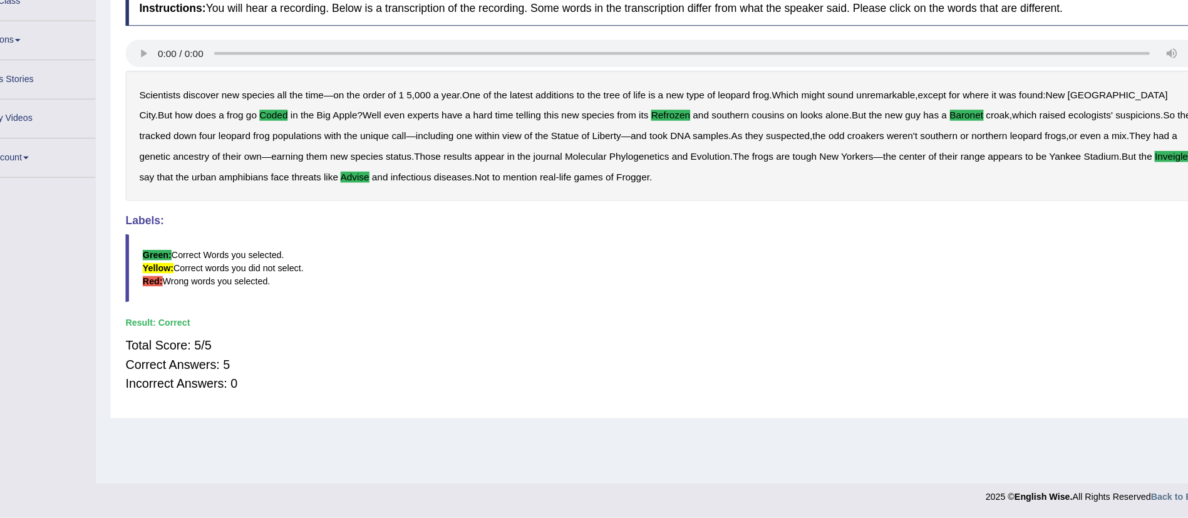
scroll to position [139, 0]
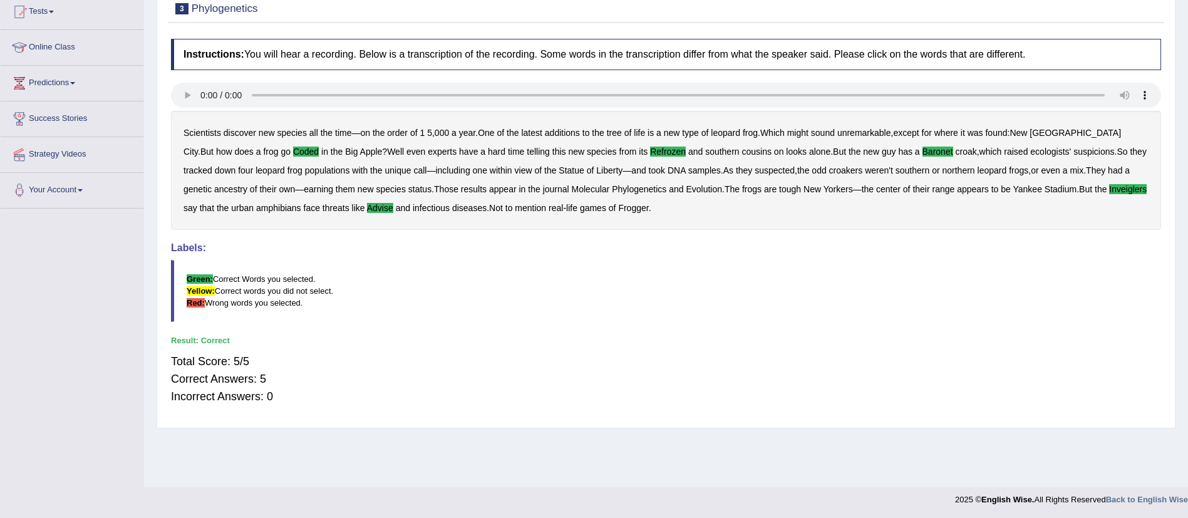
click at [788, 351] on div "Total Score: 5/5 Correct Answers: 5 Incorrect Answers: 0" at bounding box center [666, 378] width 990 height 65
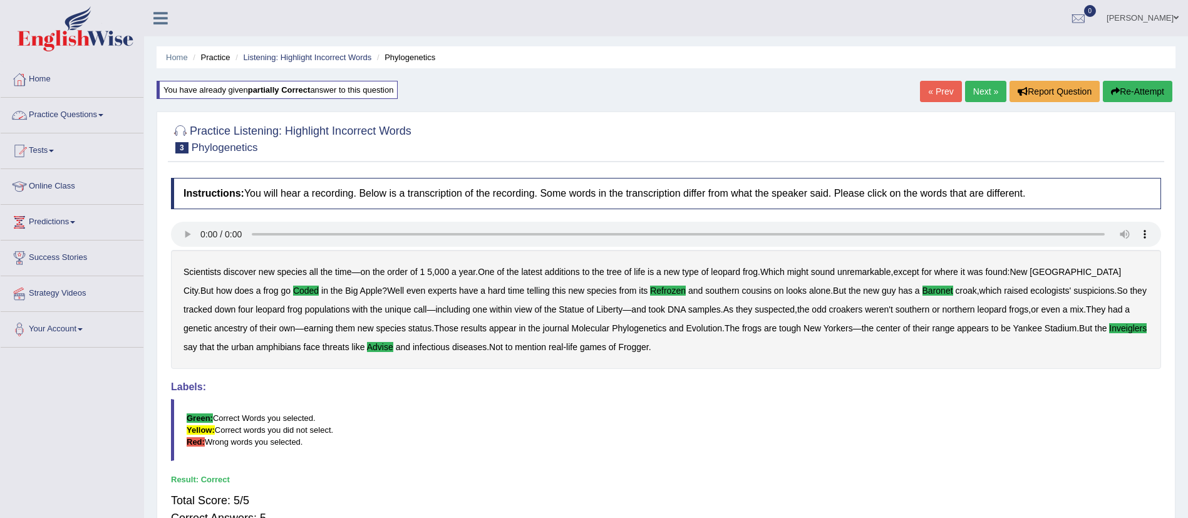
click at [63, 108] on link "Practice Questions" at bounding box center [72, 113] width 143 height 31
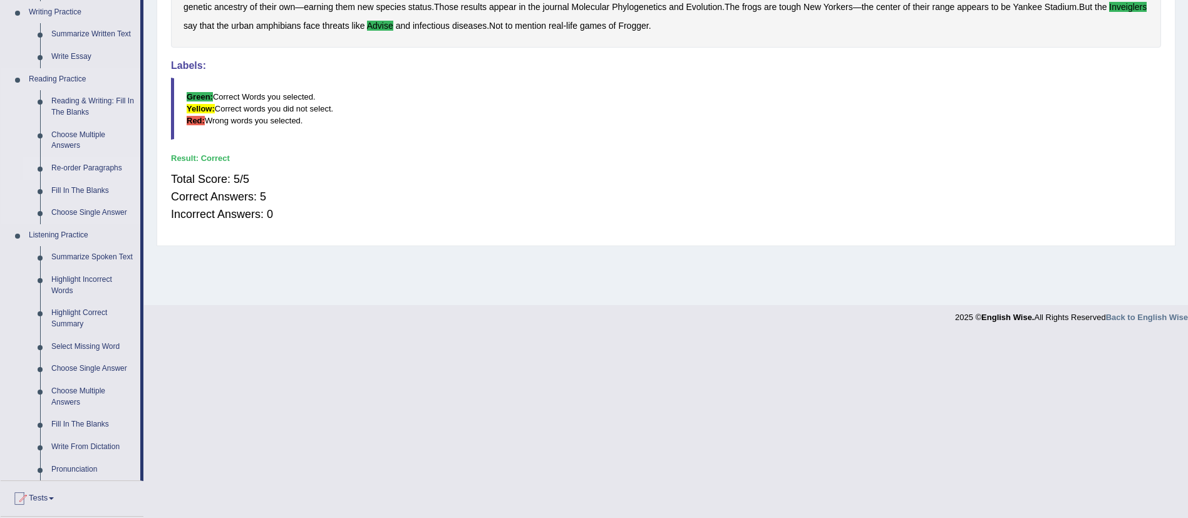
scroll to position [323, 0]
click at [100, 434] on link "Write From Dictation" at bounding box center [93, 445] width 95 height 23
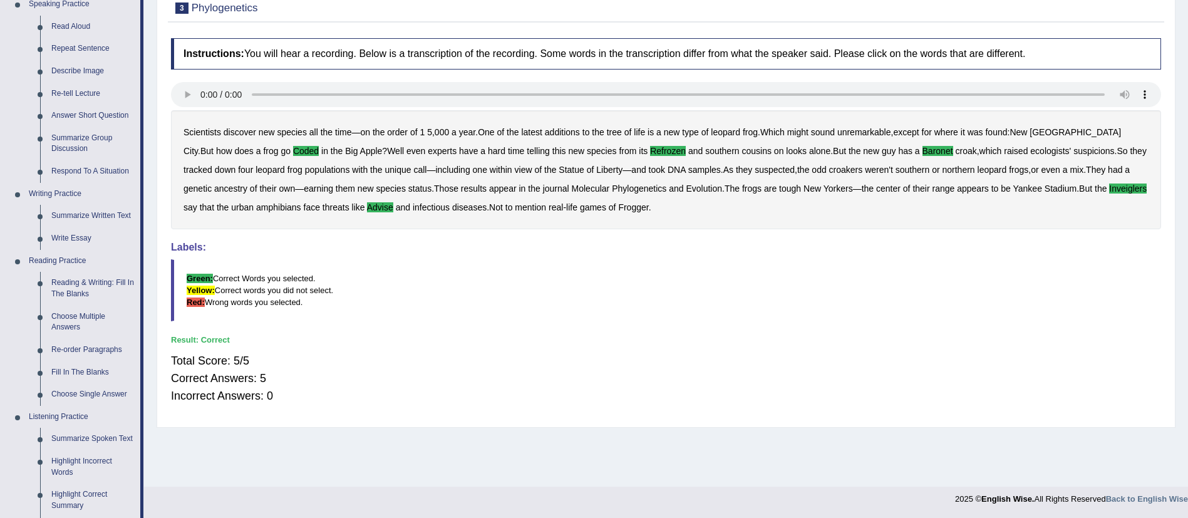
scroll to position [429, 0]
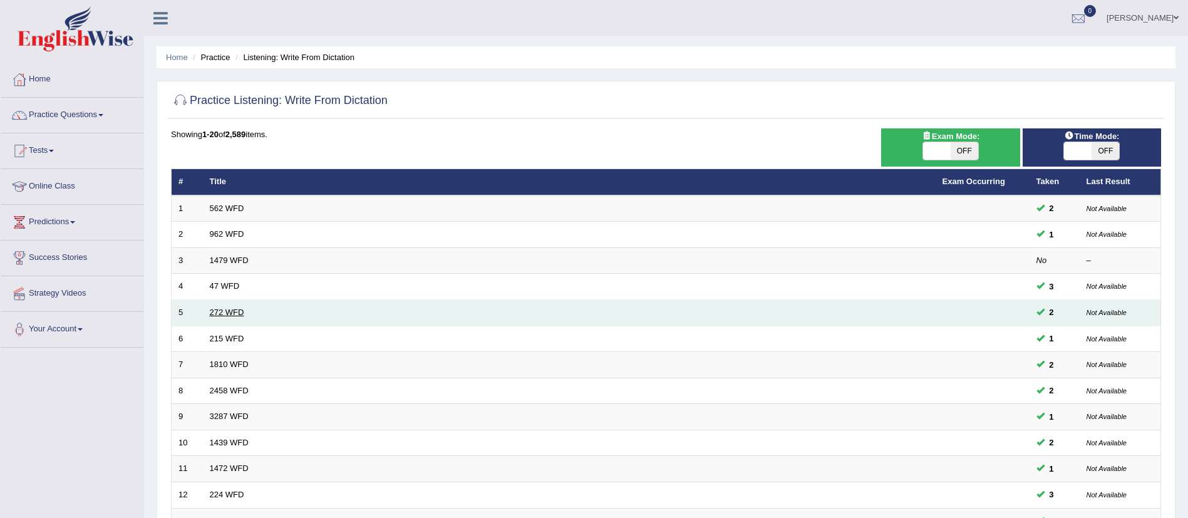
click at [227, 309] on link "272 WFD" at bounding box center [227, 311] width 34 height 9
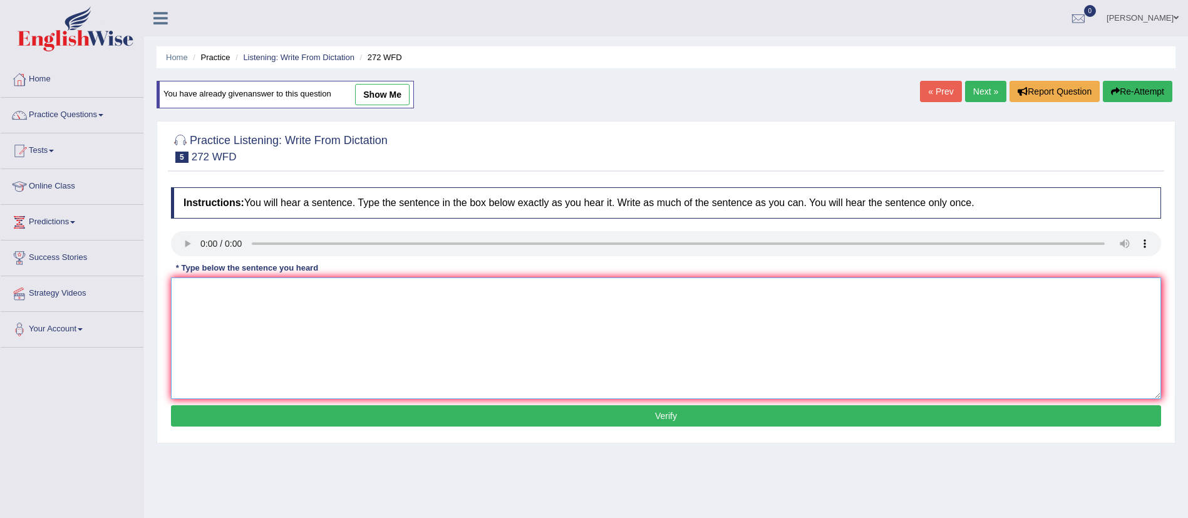
click at [616, 382] on textarea at bounding box center [666, 337] width 990 height 121
click at [511, 327] on textarea at bounding box center [666, 337] width 990 height 121
paste textarea "The development had great impact on the environment."
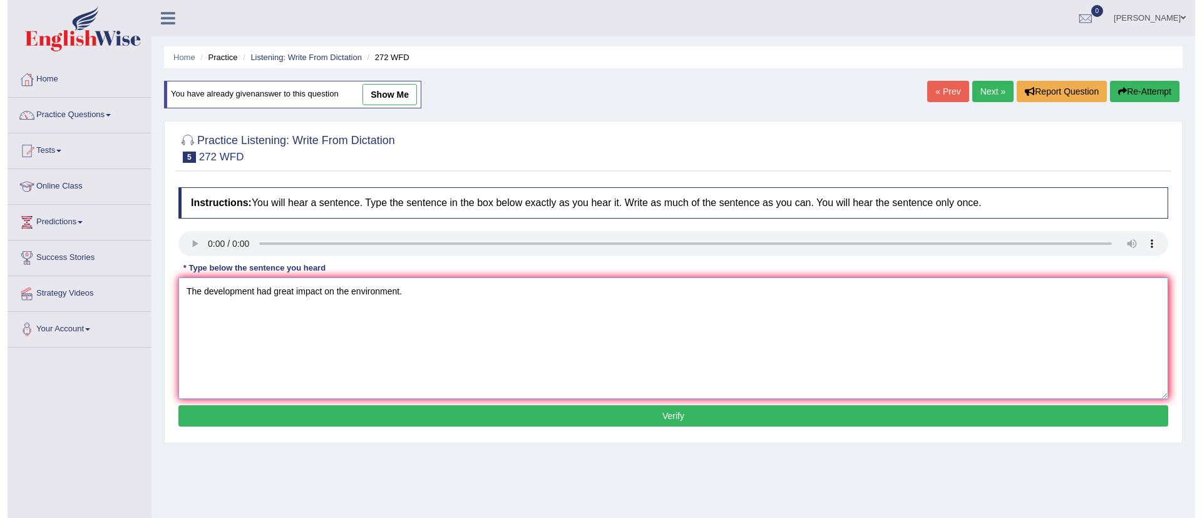
scroll to position [140, 0]
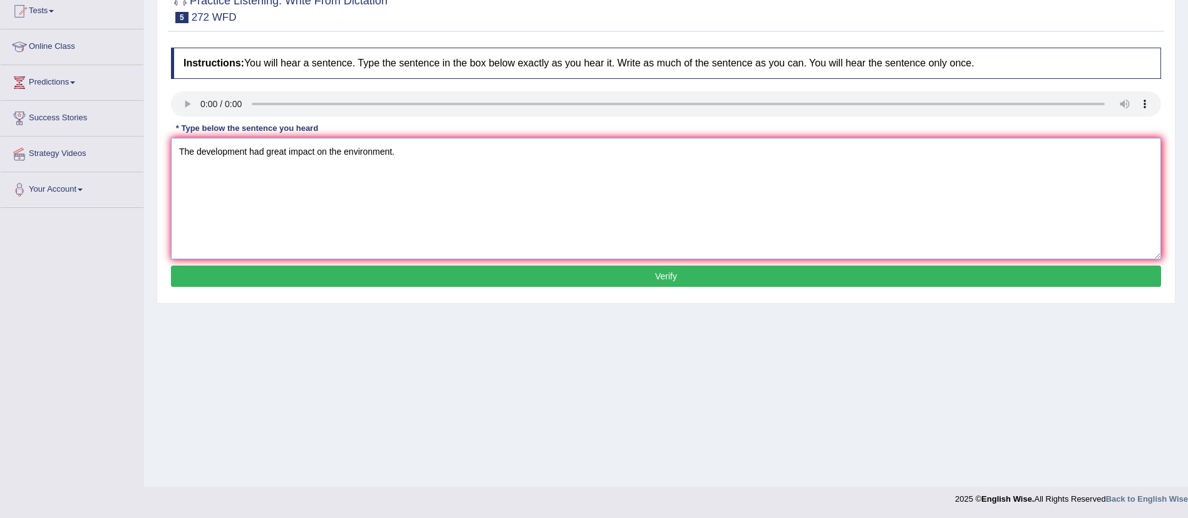
type textarea "The development had great impact on the environment."
click at [515, 272] on button "Verify" at bounding box center [666, 275] width 990 height 21
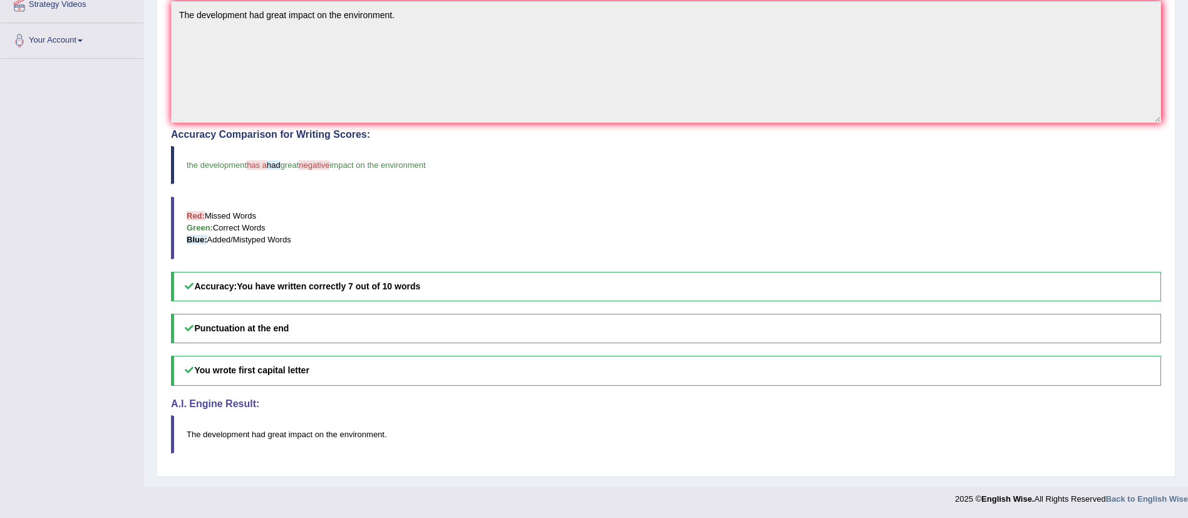
scroll to position [0, 0]
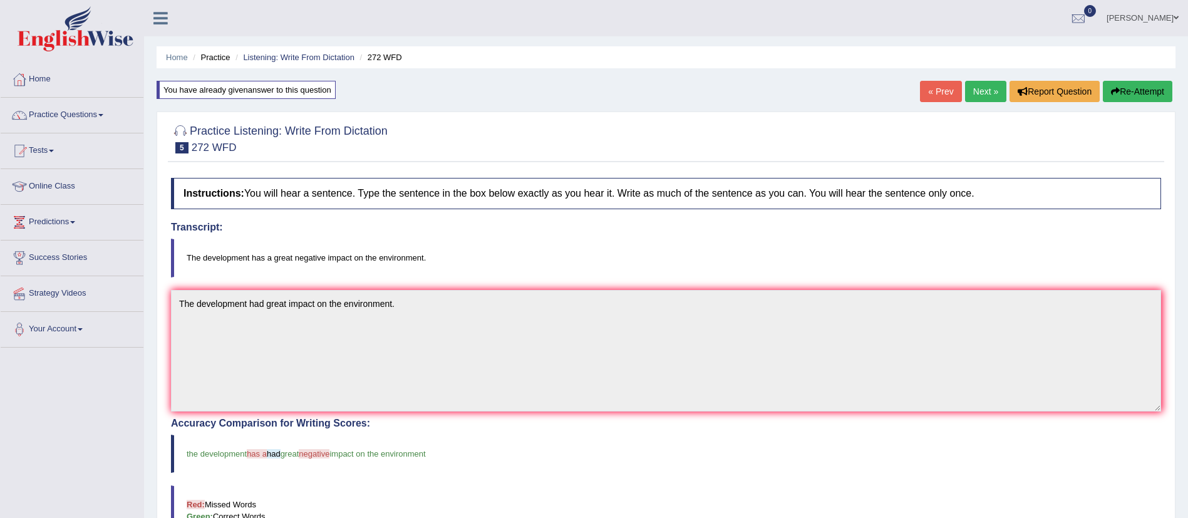
click at [987, 88] on link "Next »" at bounding box center [985, 91] width 41 height 21
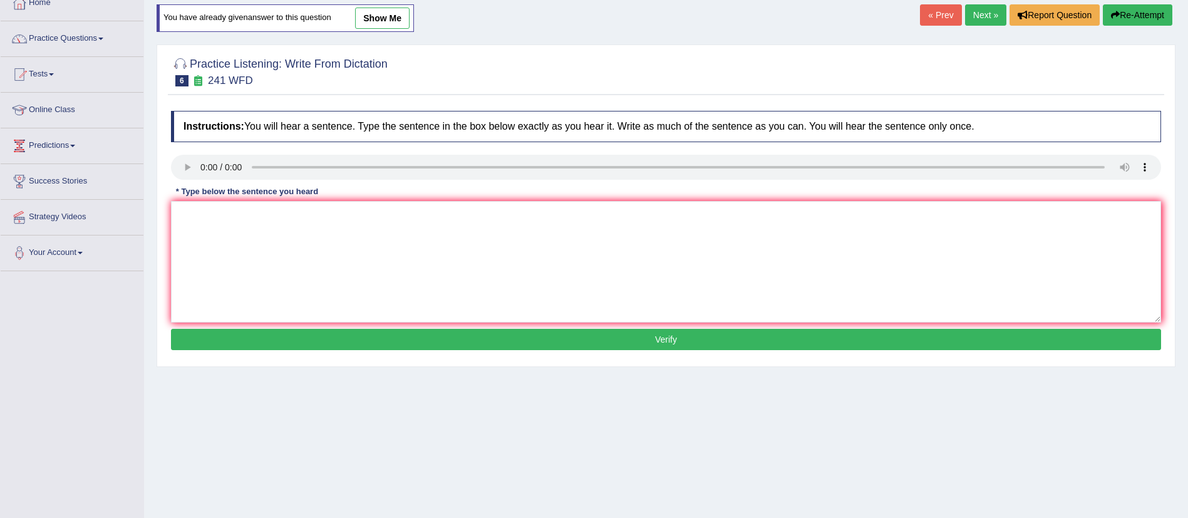
scroll to position [77, 0]
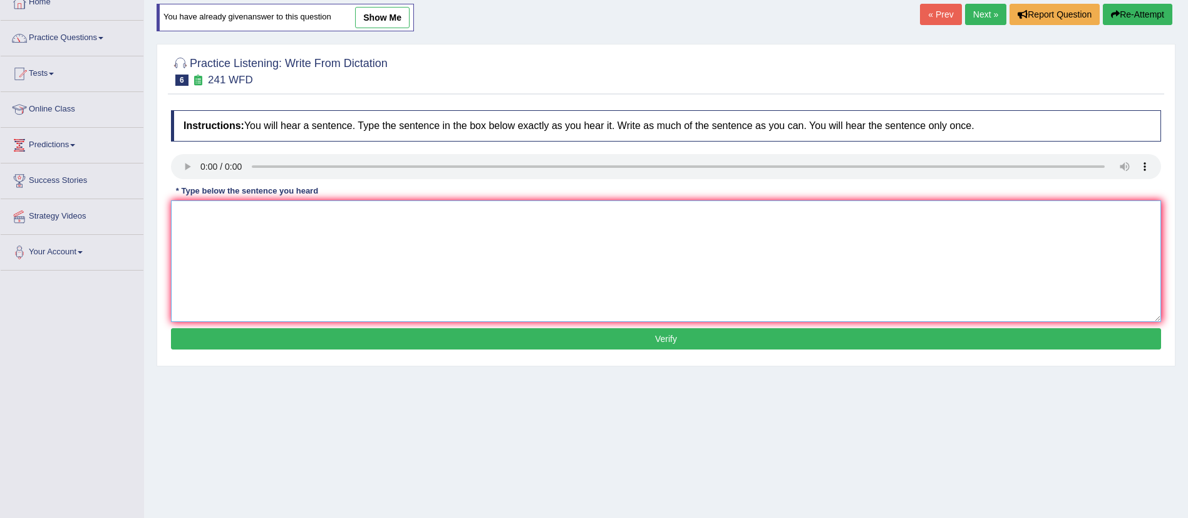
click at [643, 277] on textarea at bounding box center [666, 260] width 990 height 121
paste textarea "Please check the information on the website for the opening time."
type textarea "Please check the information on the website for the opening time."
click at [680, 339] on button "Verify" at bounding box center [666, 338] width 990 height 21
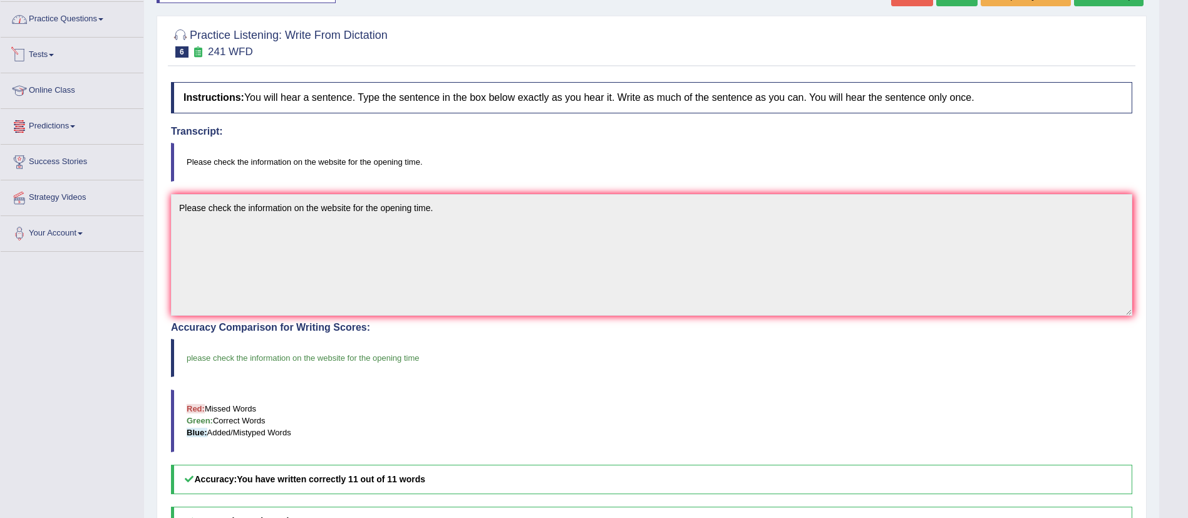
scroll to position [24, 0]
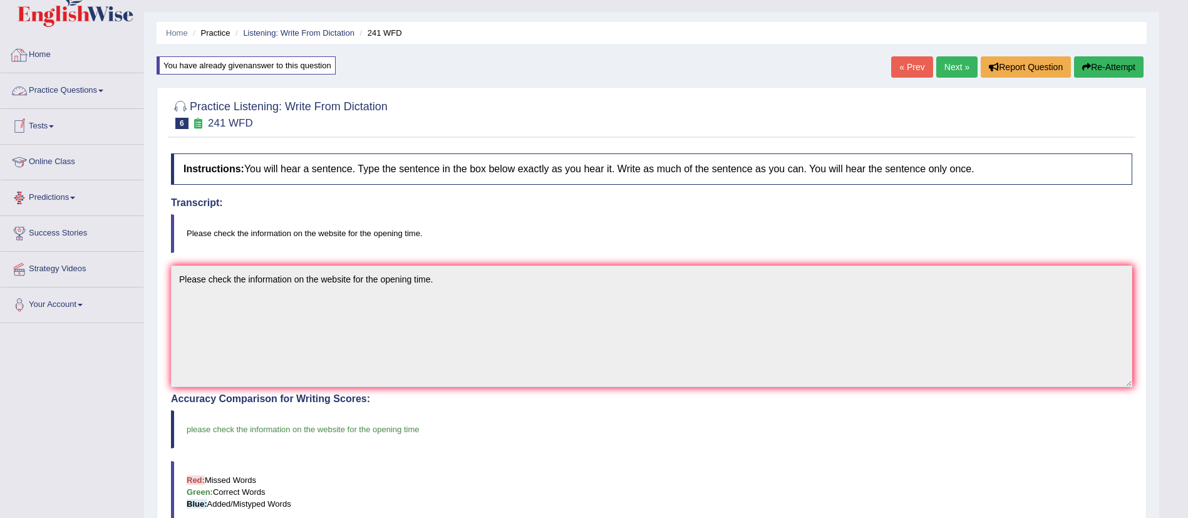
click at [79, 91] on link "Practice Questions" at bounding box center [72, 88] width 143 height 31
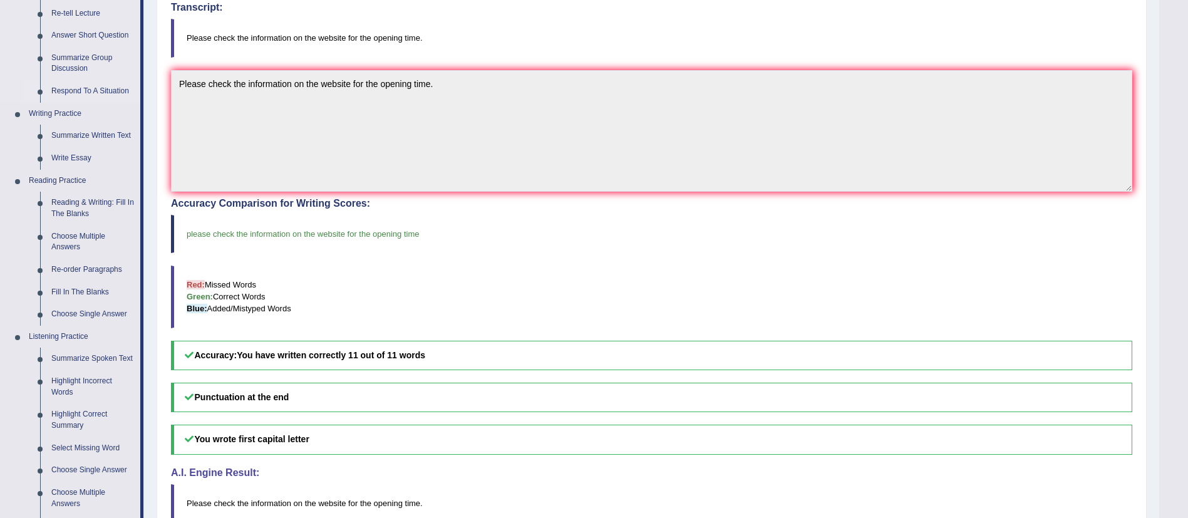
scroll to position [413, 0]
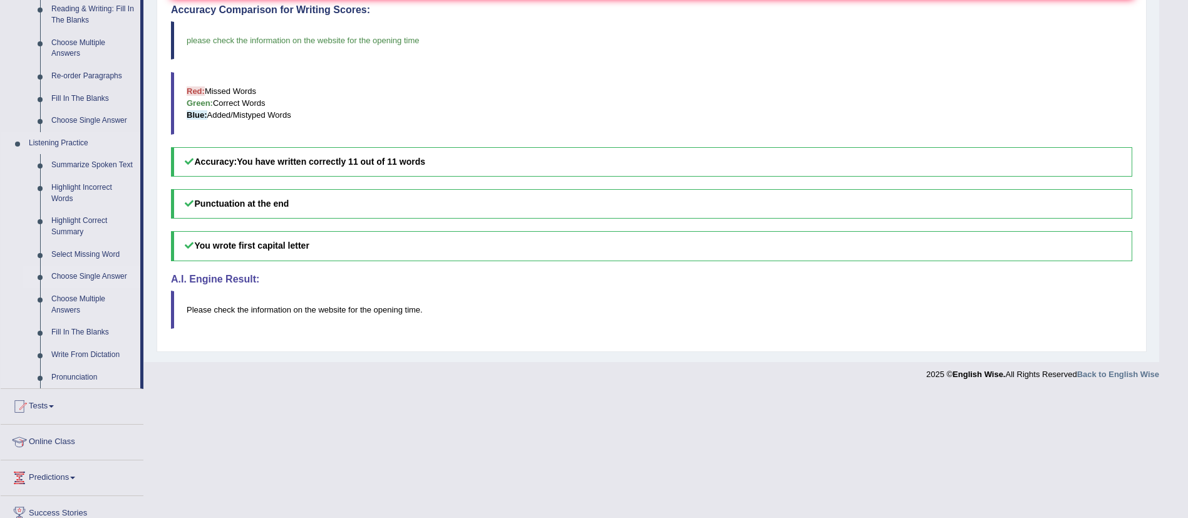
click at [92, 273] on link "Choose Single Answer" at bounding box center [93, 276] width 95 height 23
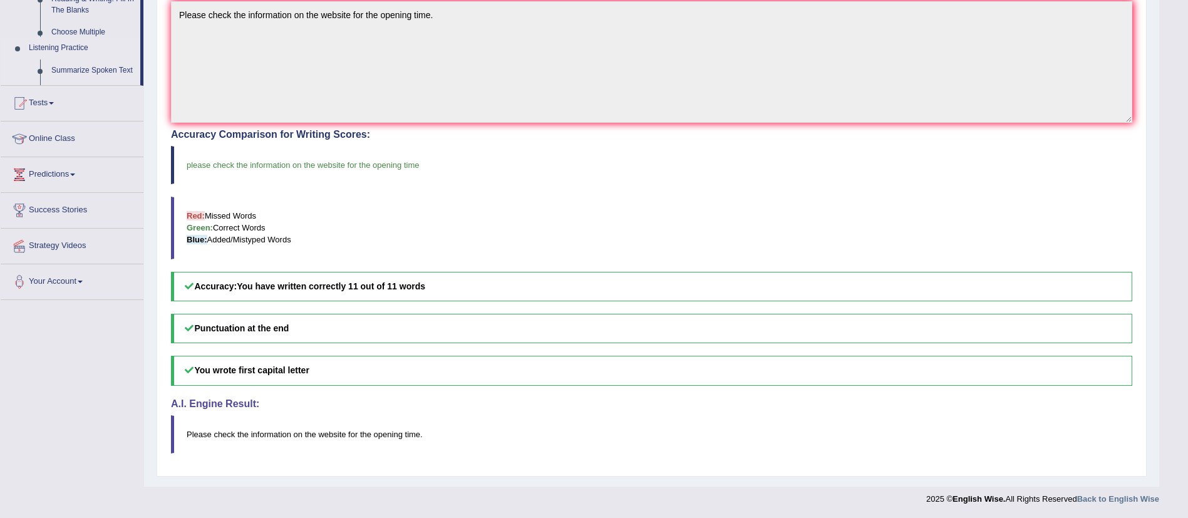
scroll to position [182, 0]
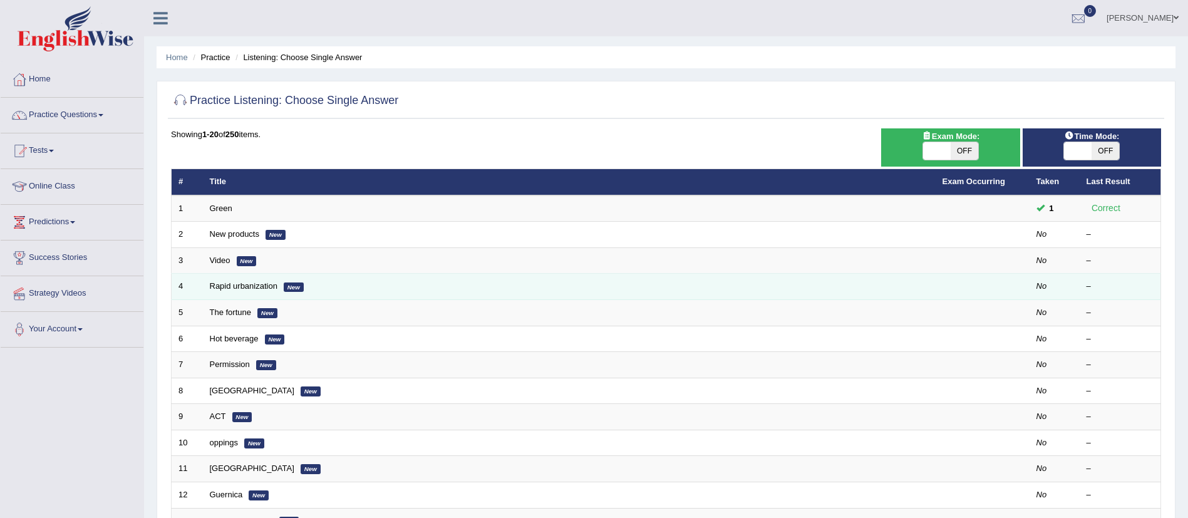
click at [235, 294] on td "Rapid urbanization New" at bounding box center [569, 287] width 732 height 26
click at [240, 284] on link "Rapid urbanization" at bounding box center [244, 285] width 68 height 9
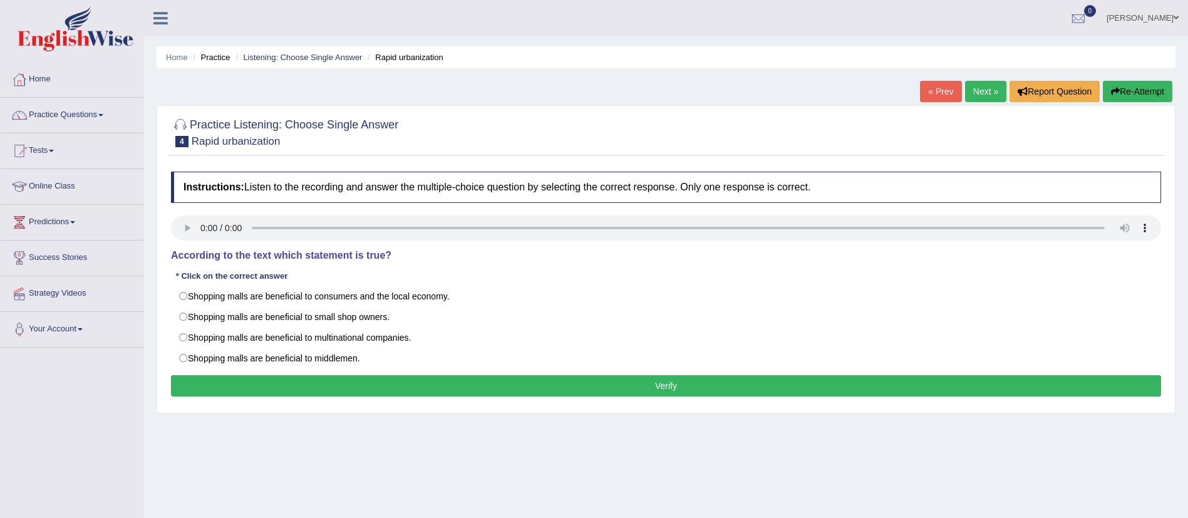
scroll to position [49, 0]
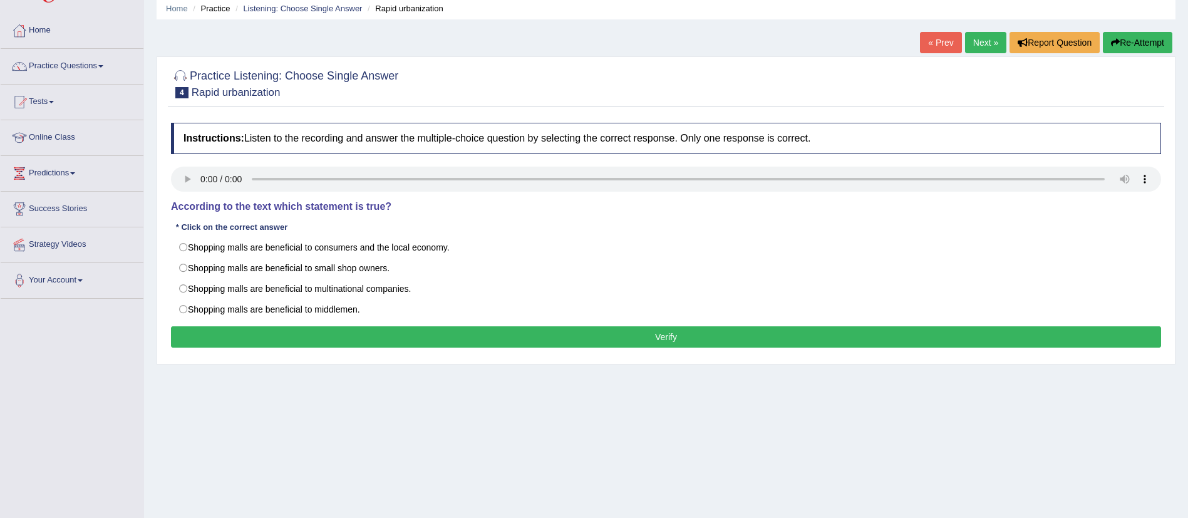
click at [673, 209] on h4 "According to the text which statement is true?" at bounding box center [666, 206] width 990 height 11
click at [103, 73] on link "Practice Questions" at bounding box center [72, 64] width 143 height 31
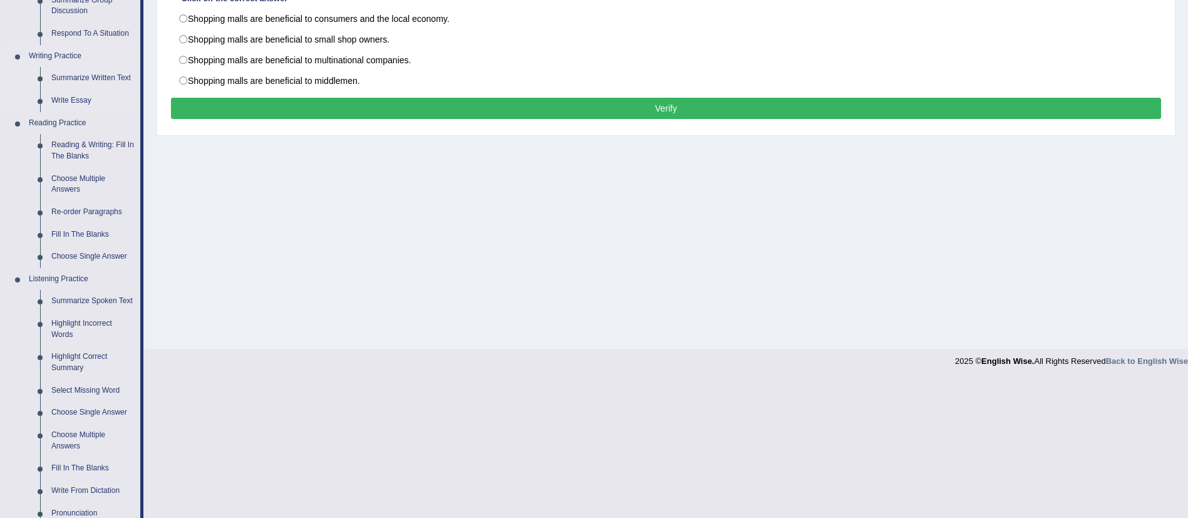
scroll to position [280, 0]
